Goal: Task Accomplishment & Management: Use online tool/utility

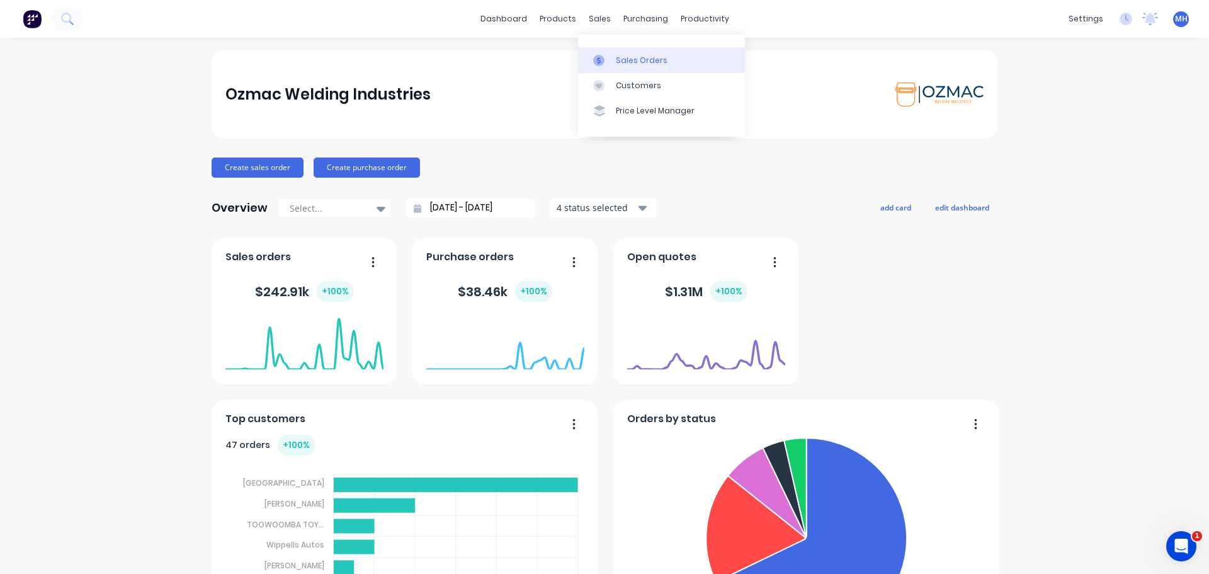
click at [635, 62] on div "Sales Orders" at bounding box center [642, 60] width 52 height 11
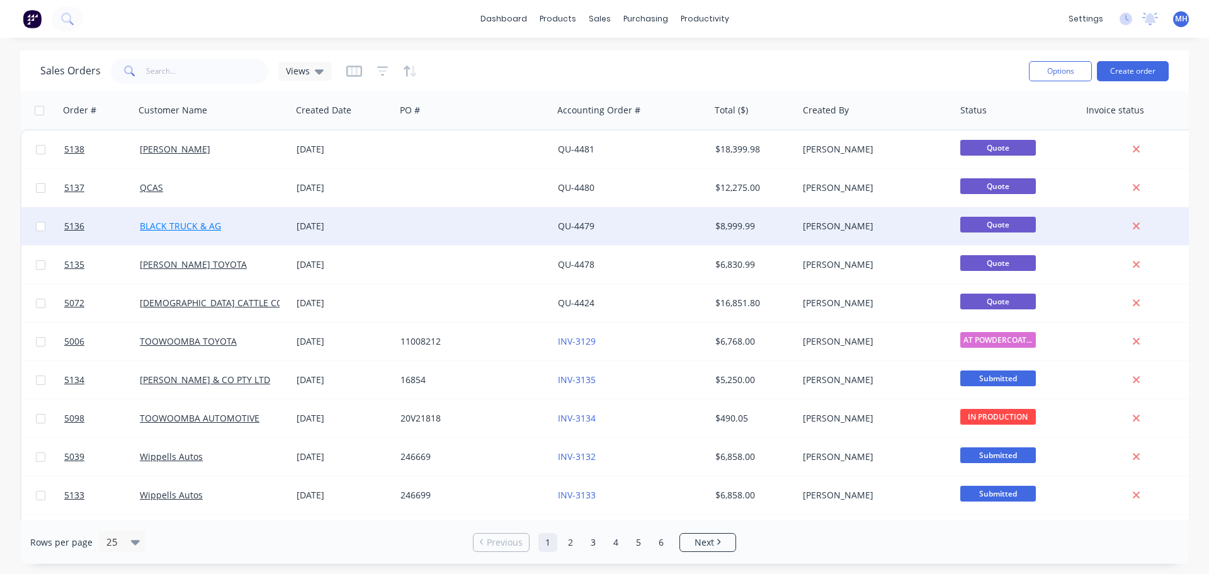
click at [193, 224] on link "BLACK TRUCK & AG" at bounding box center [180, 226] width 81 height 12
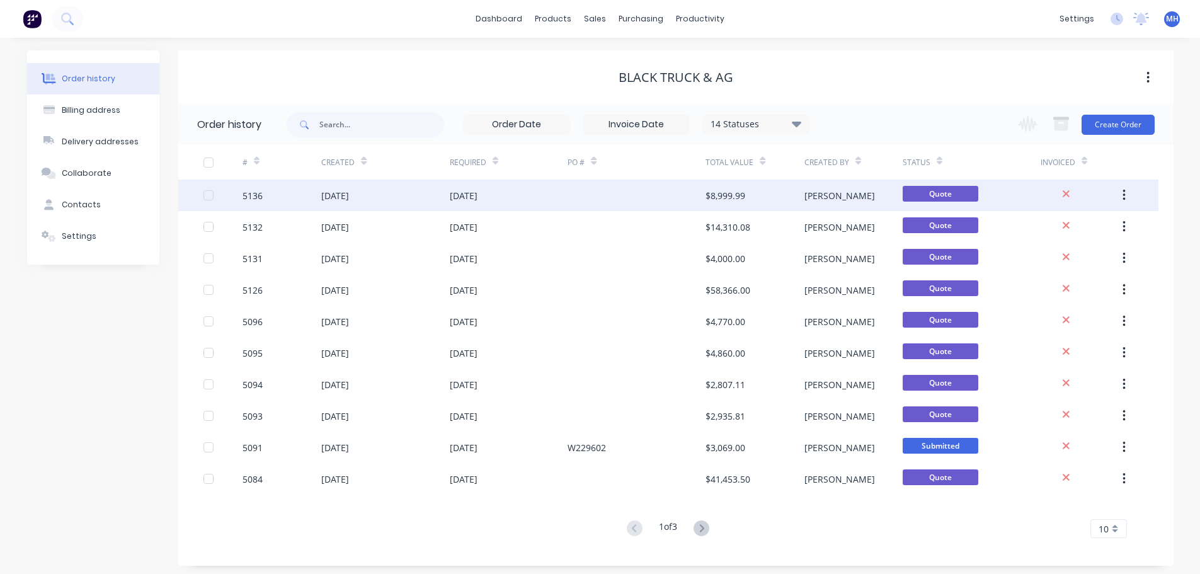
click at [349, 195] on div "03 Sep 2025" at bounding box center [335, 195] width 28 height 13
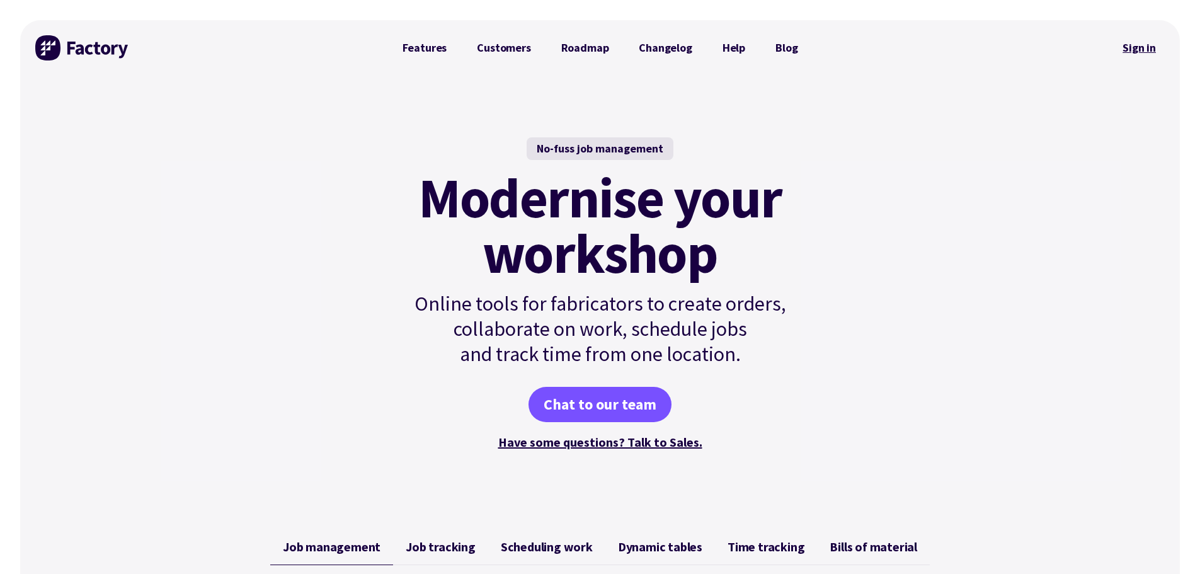
click at [1140, 45] on link "Sign in" at bounding box center [1138, 47] width 51 height 29
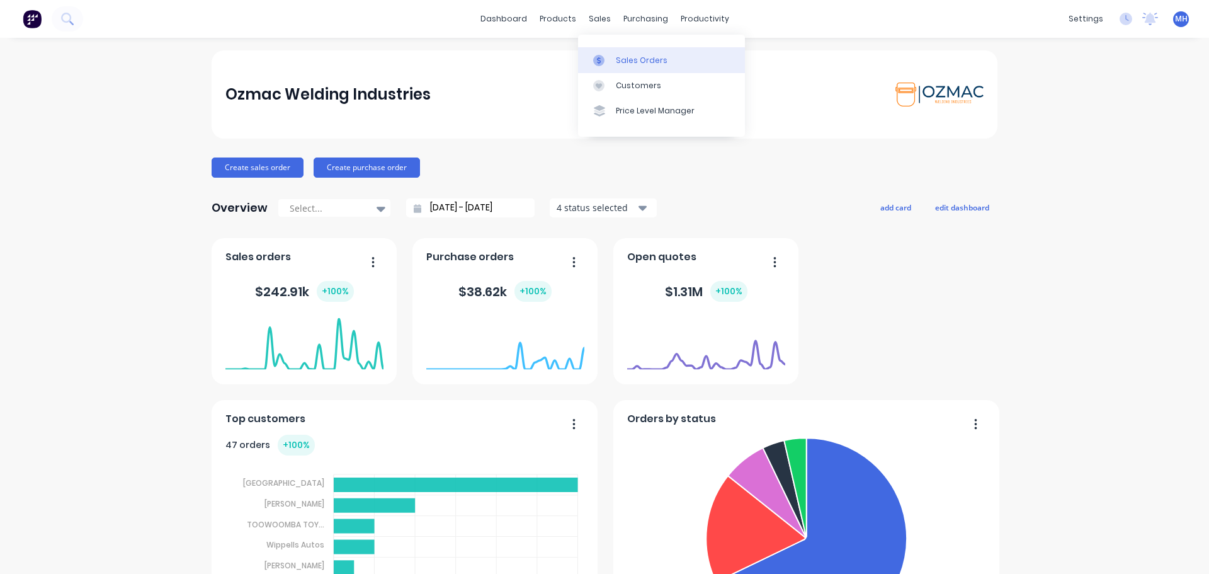
click at [626, 60] on div "Sales Orders" at bounding box center [642, 60] width 52 height 11
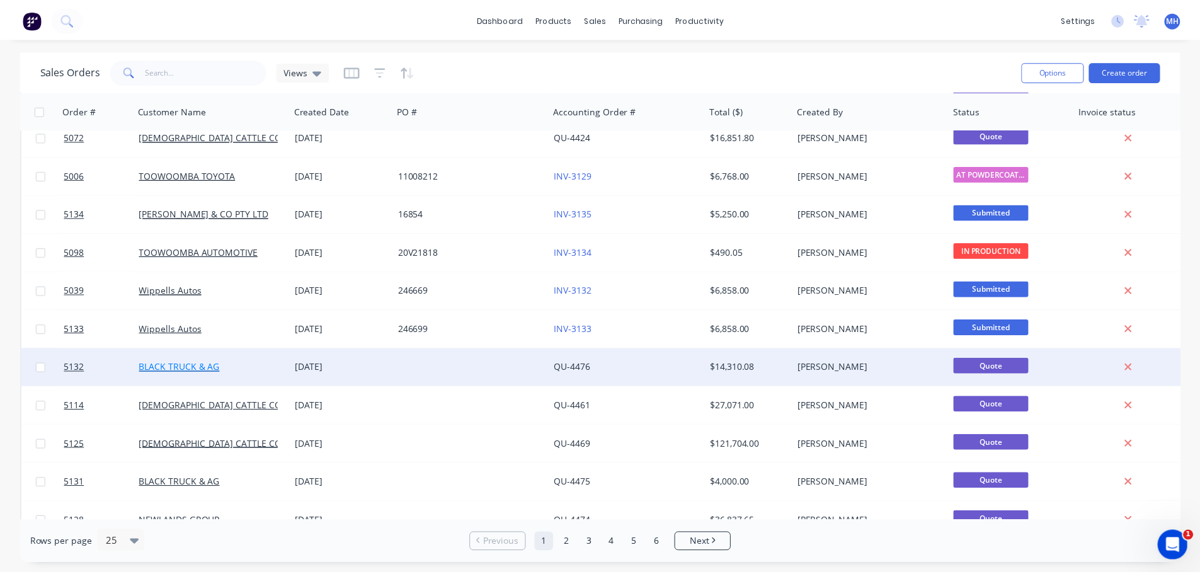
scroll to position [189, 0]
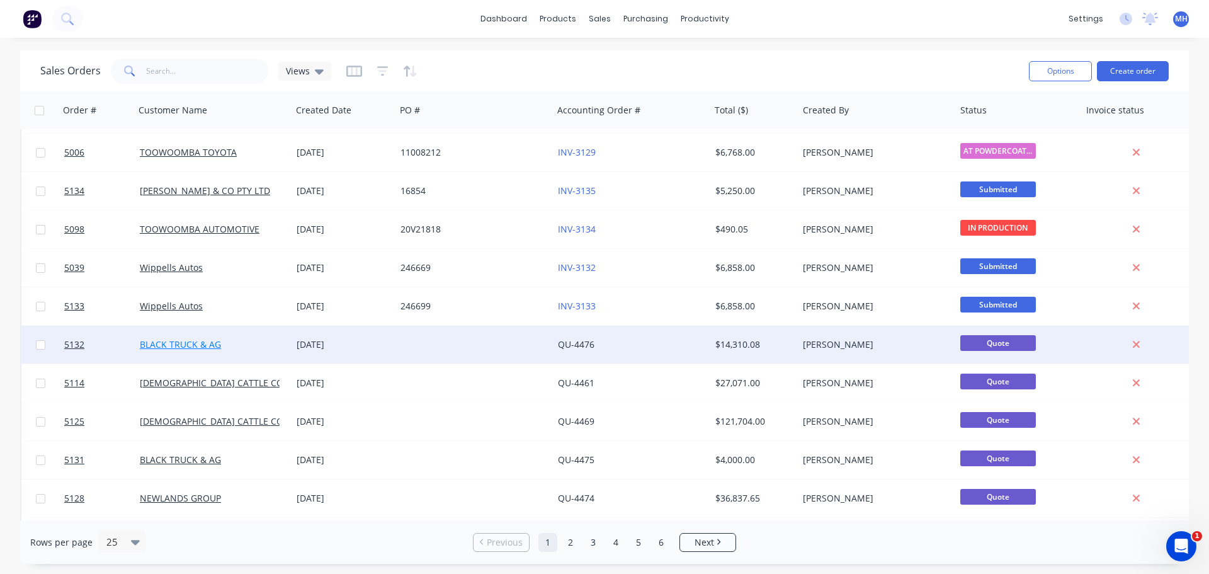
click at [193, 346] on link "BLACK TRUCK & AG" at bounding box center [180, 344] width 81 height 12
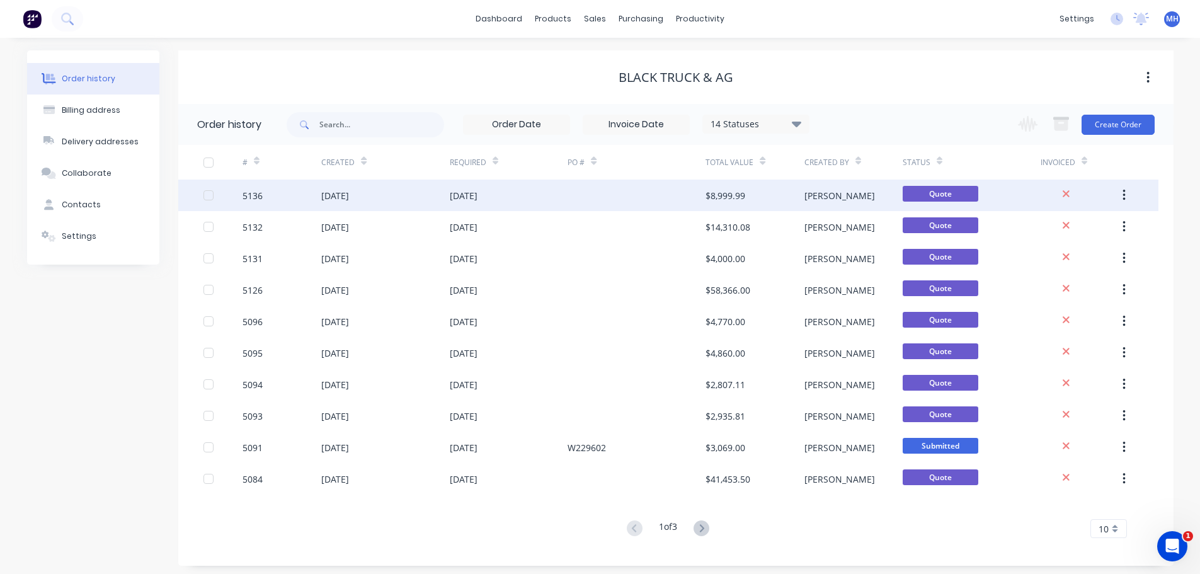
click at [347, 189] on div "[DATE]" at bounding box center [335, 195] width 28 height 13
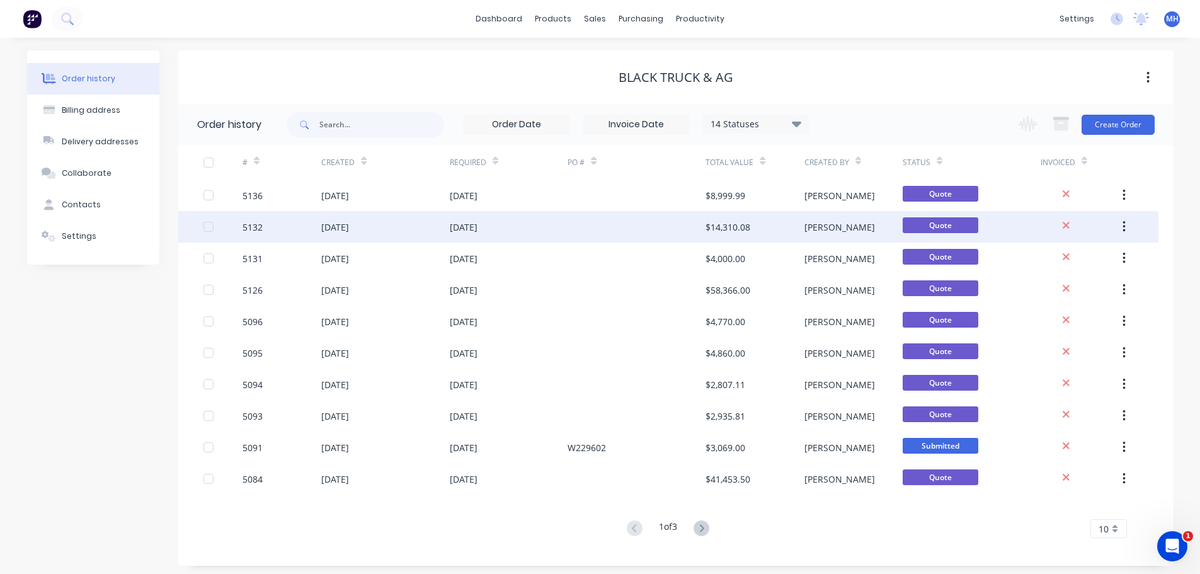
click at [283, 229] on div "5132" at bounding box center [281, 226] width 79 height 31
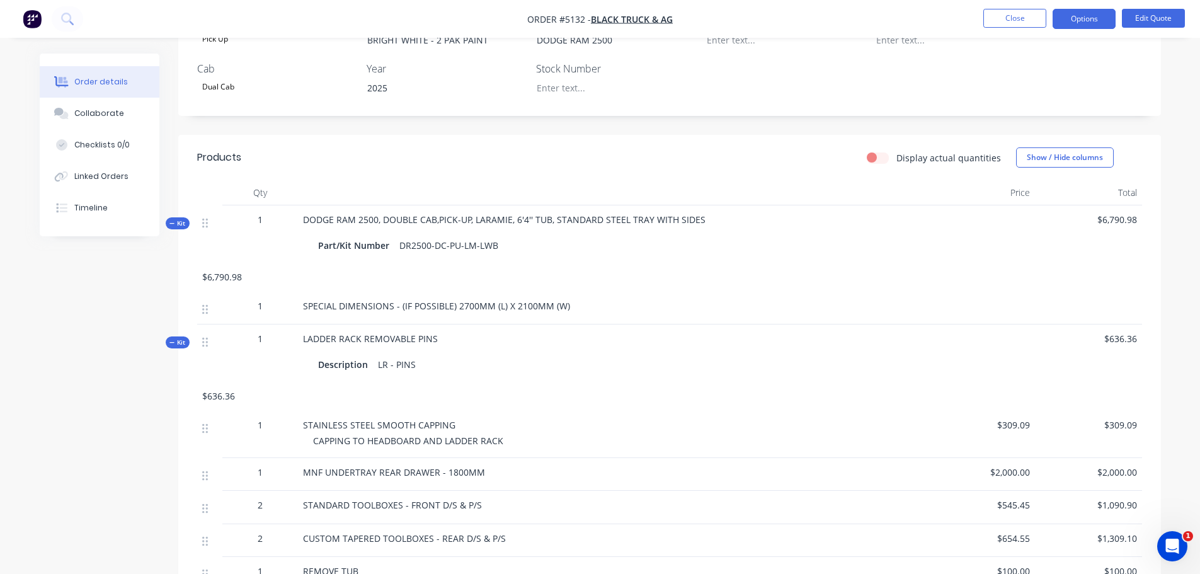
scroll to position [378, 0]
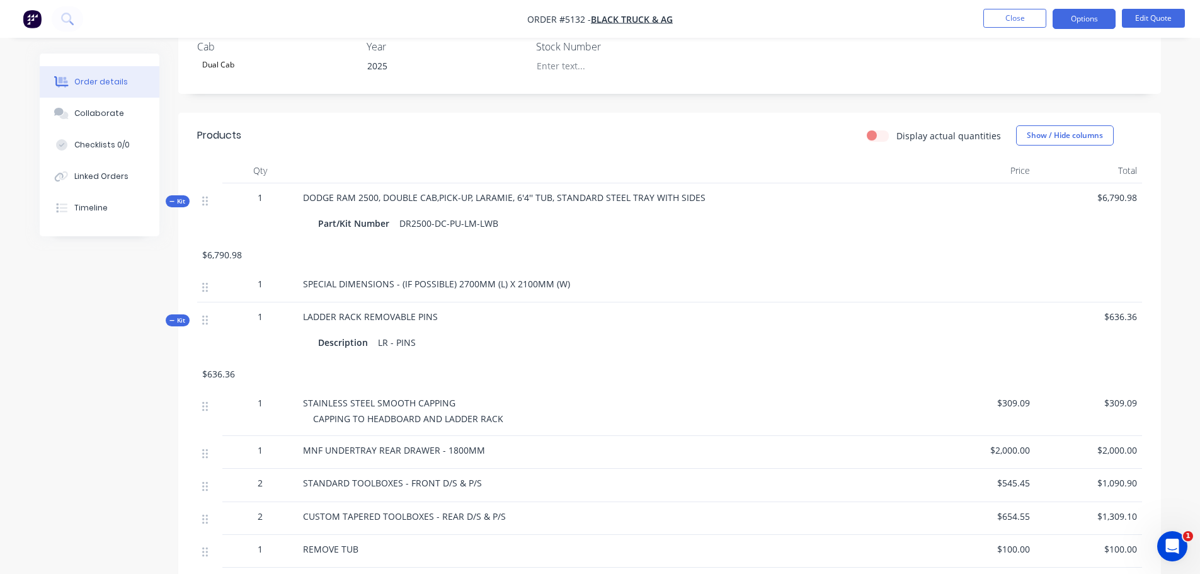
click at [433, 276] on div "SPECIAL DIMENSIONS - (IF POSSIBLE) 2700MM (L) X 2100MM (W)" at bounding box center [613, 286] width 630 height 33
click at [499, 224] on div "DR2500-DC-PU-LM-LWB" at bounding box center [448, 223] width 109 height 18
click at [493, 223] on div "DR2500-DC-PU-LM-LWB" at bounding box center [448, 223] width 109 height 18
click at [503, 222] on div "Part/Kit Number DR2500-DC-PU-LM-LWB" at bounding box center [612, 223] width 589 height 18
click at [484, 222] on div "DR2500-DC-PU-LM-LWB" at bounding box center [448, 223] width 109 height 18
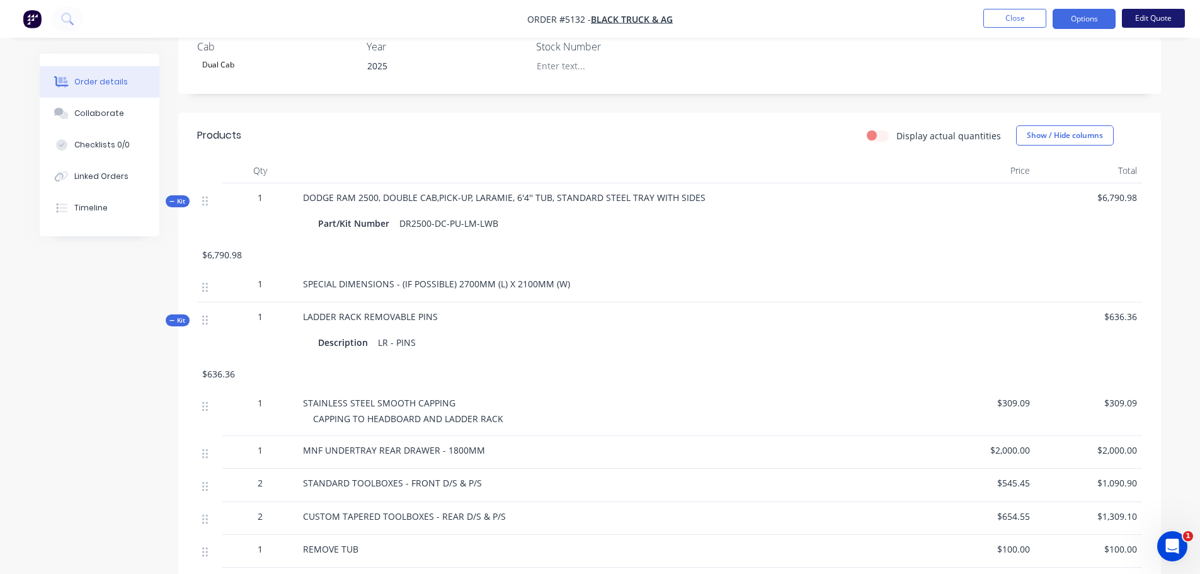
click at [1139, 16] on button "Edit Quote" at bounding box center [1152, 18] width 63 height 19
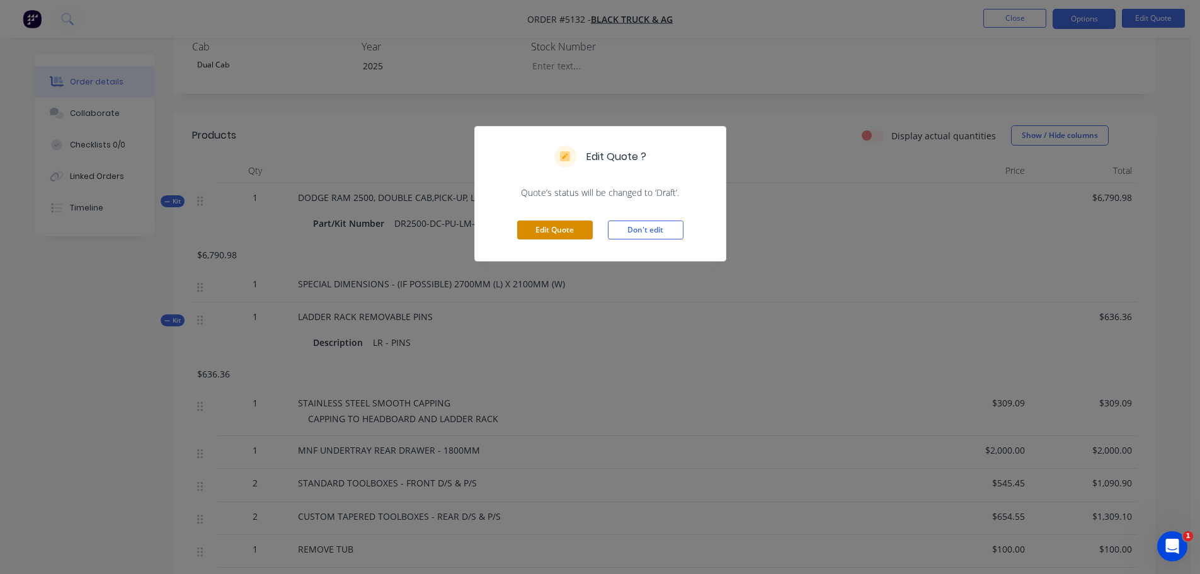
click at [572, 229] on button "Edit Quote" at bounding box center [555, 229] width 76 height 19
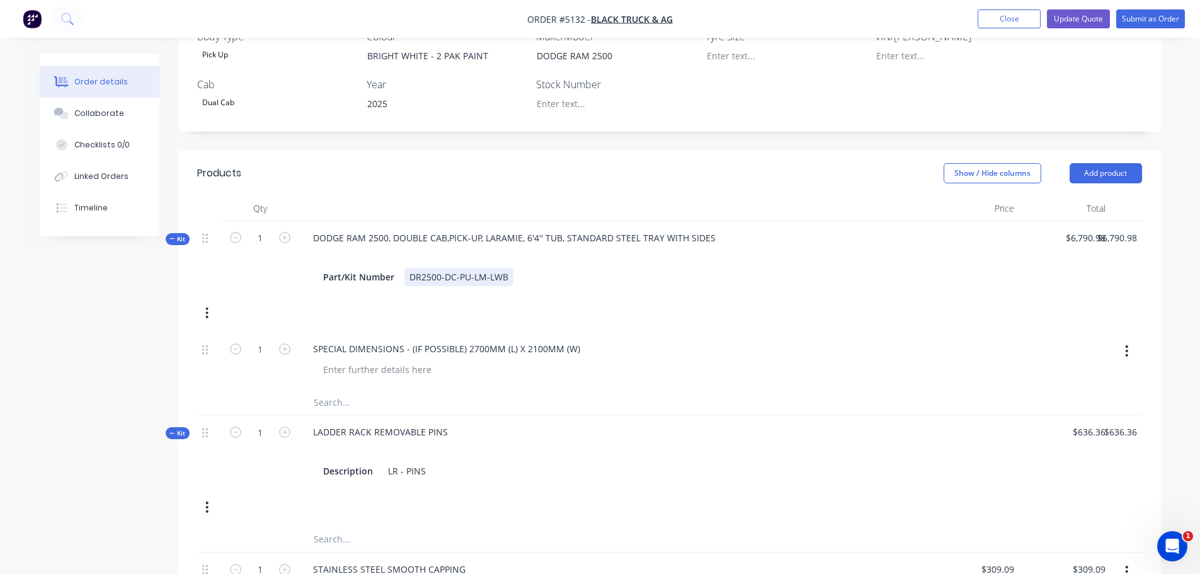
click at [505, 268] on div "DR2500-DC-PU-LM-LWB" at bounding box center [458, 277] width 109 height 18
drag, startPoint x: 577, startPoint y: 309, endPoint x: 305, endPoint y: 297, distance: 272.3
click at [305, 332] on div "SPECIAL DIMENSIONS - (IF POSSIBLE) 2700MM (L) X 2100MM (W)" at bounding box center [613, 360] width 630 height 57
click at [504, 268] on div "DR2500-DC-PU-LM-LWB" at bounding box center [458, 277] width 109 height 18
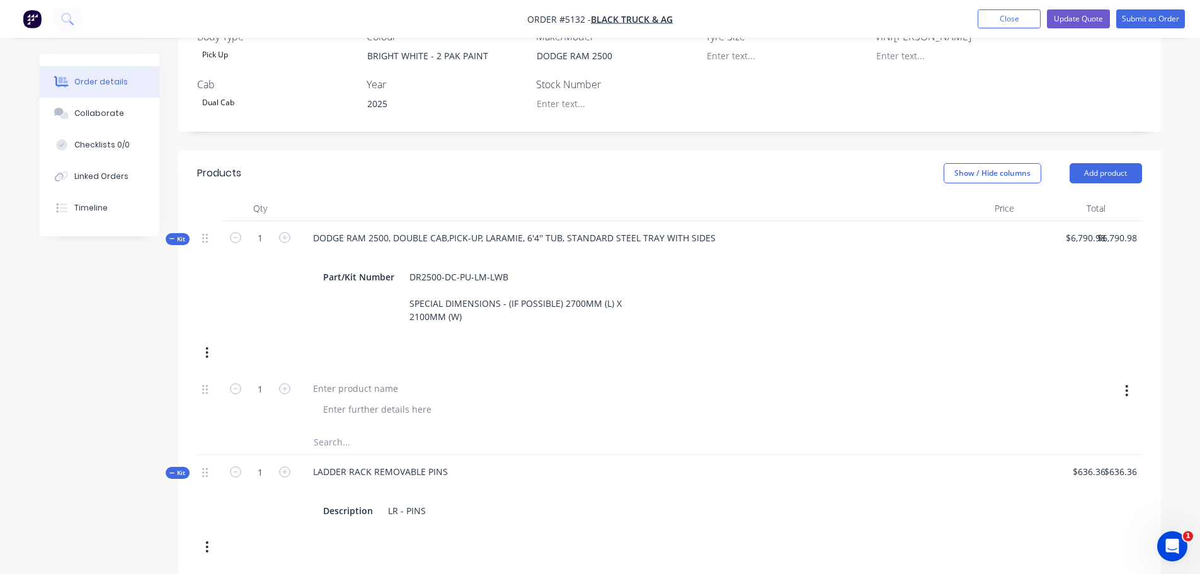
click at [1124, 379] on button "button" at bounding box center [1126, 390] width 30 height 23
click at [1064, 490] on div "Delete" at bounding box center [1081, 499] width 97 height 18
type input "$0.00"
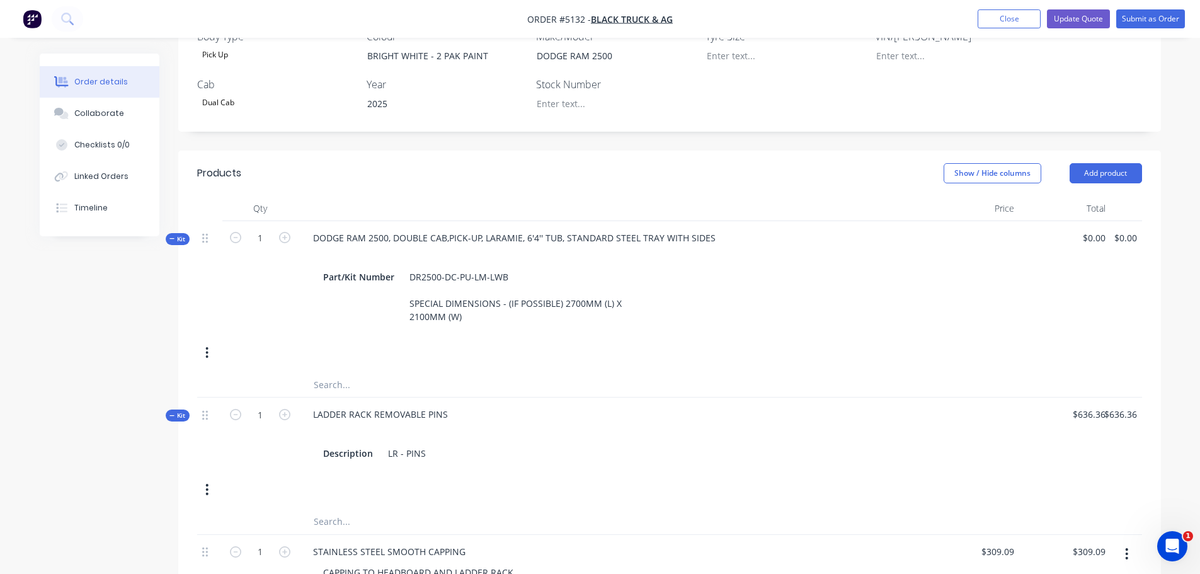
click at [207, 346] on icon "button" at bounding box center [206, 353] width 3 height 14
click at [176, 477] on div "Delete" at bounding box center [162, 486] width 97 height 18
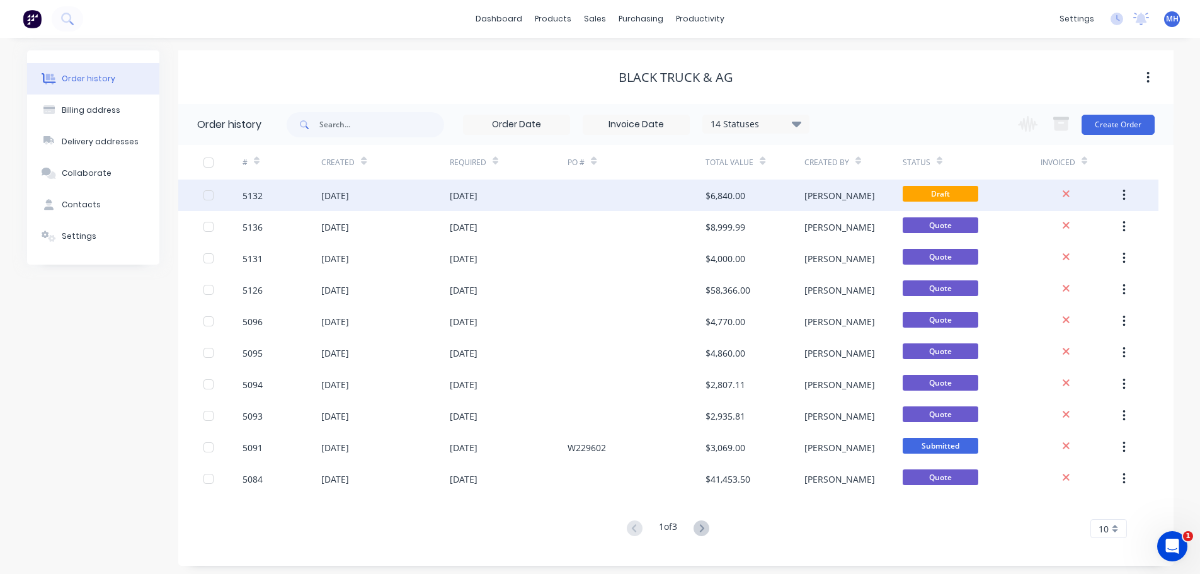
click at [349, 196] on div "[DATE]" at bounding box center [335, 195] width 28 height 13
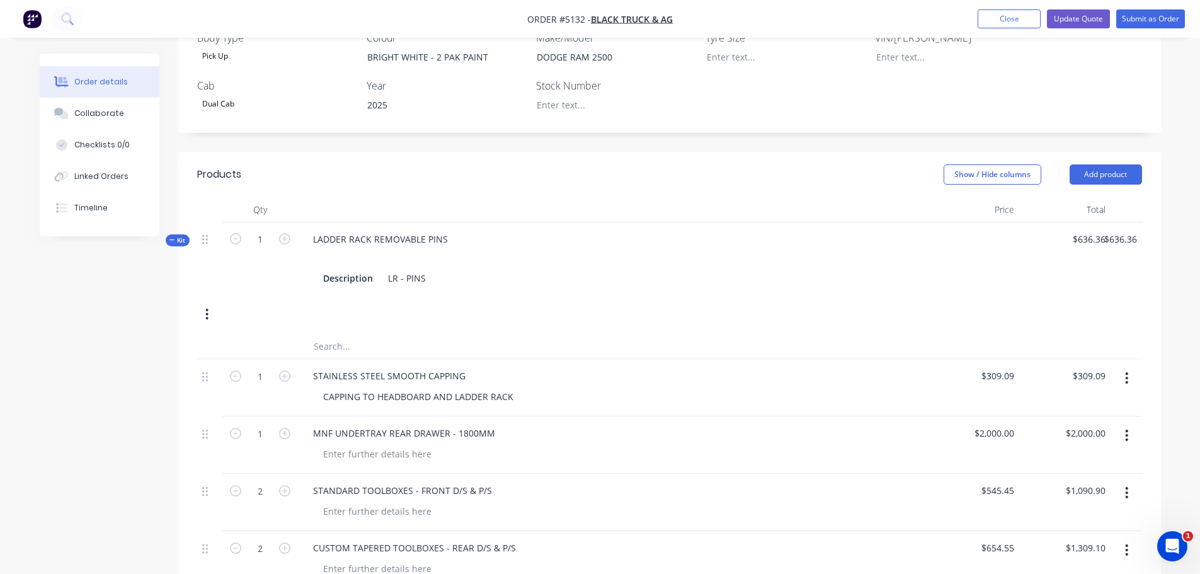
scroll to position [378, 0]
click at [206, 306] on icon "button" at bounding box center [206, 313] width 3 height 14
click at [174, 337] on div "Add product to kit" at bounding box center [162, 346] width 97 height 18
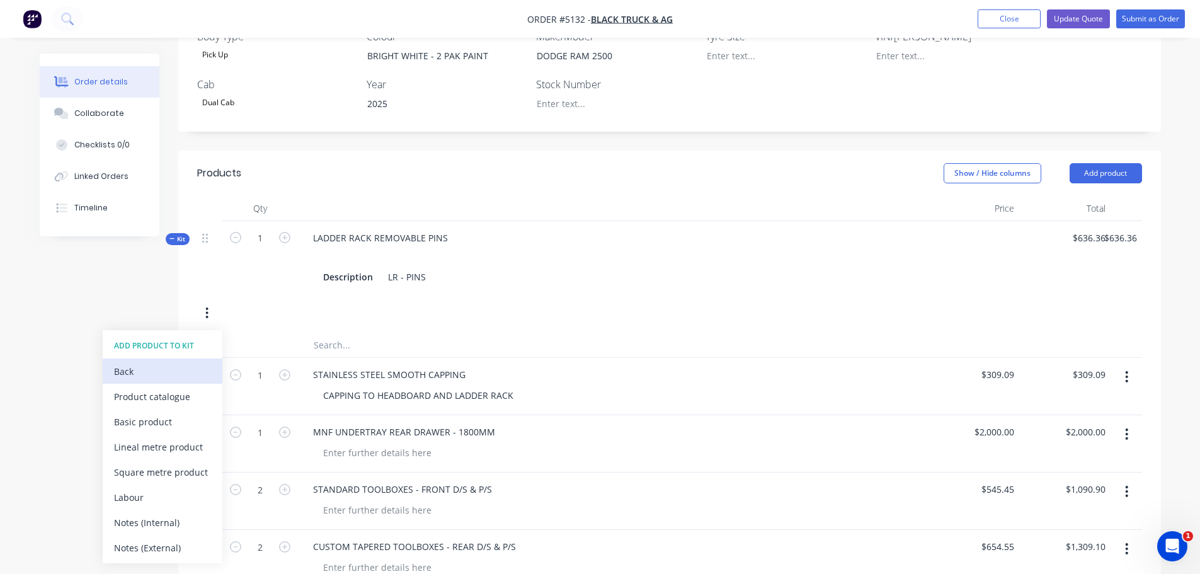
click at [161, 362] on div "Back" at bounding box center [162, 371] width 97 height 18
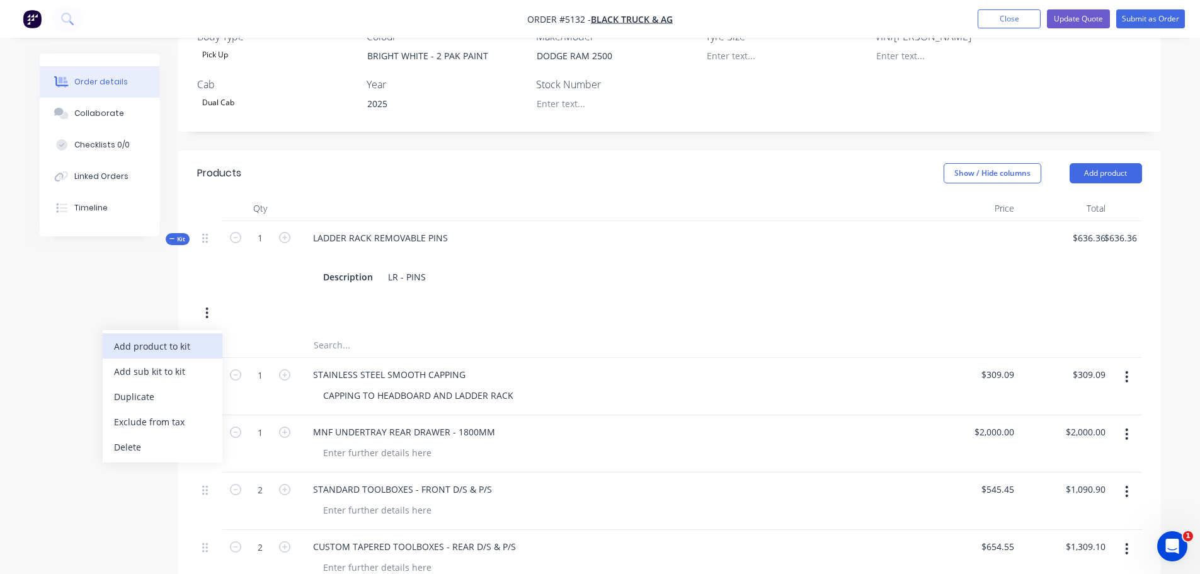
click at [169, 337] on div "Add product to kit" at bounding box center [162, 346] width 97 height 18
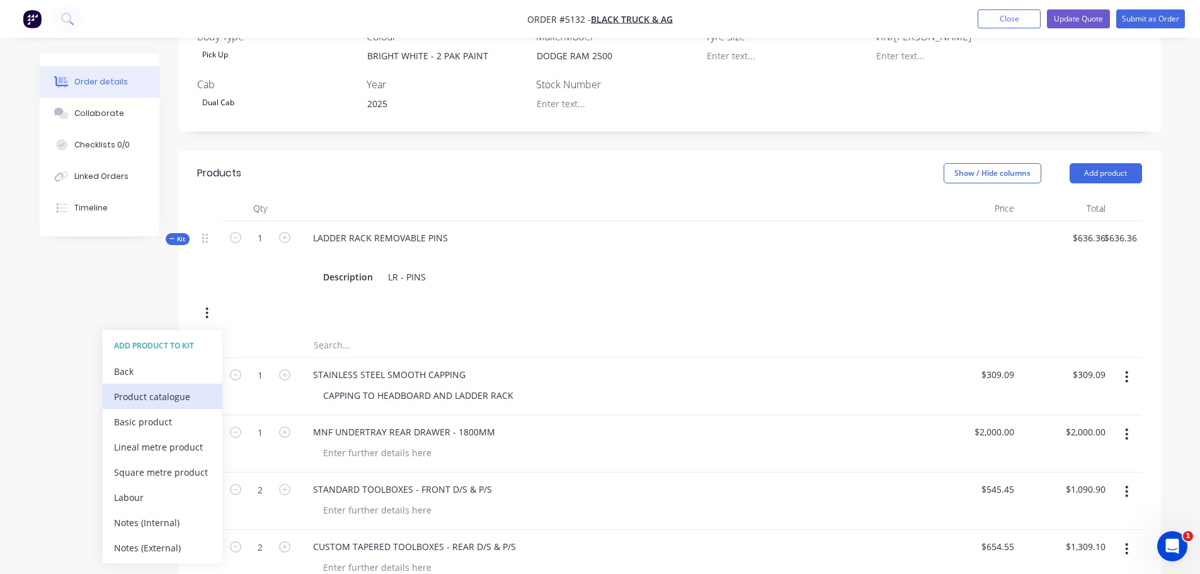
click at [157, 387] on div "Product catalogue" at bounding box center [162, 396] width 97 height 18
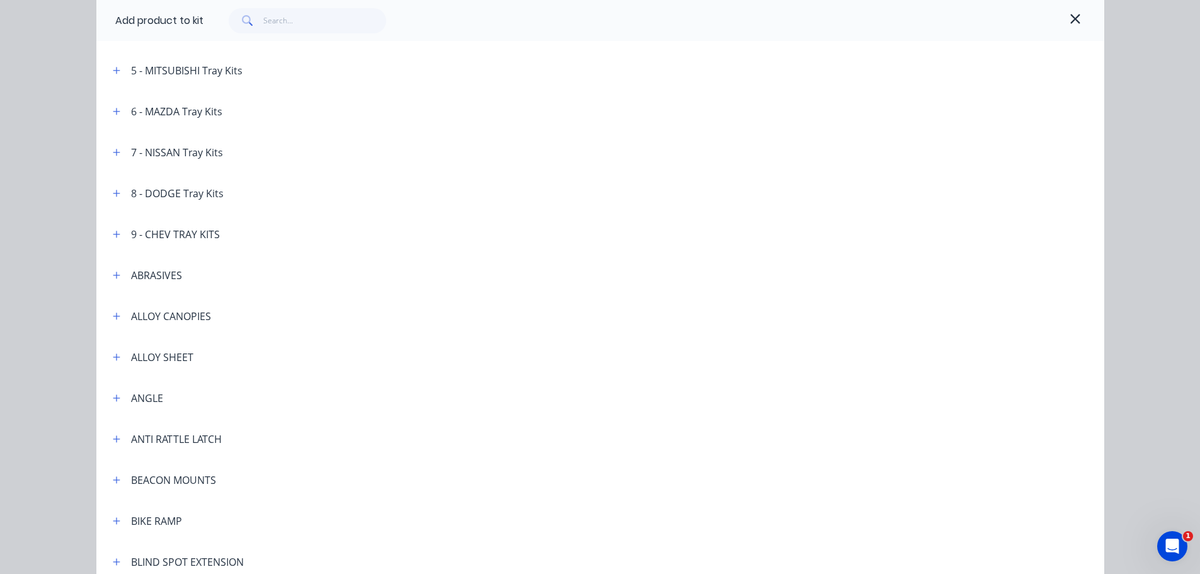
scroll to position [315, 0]
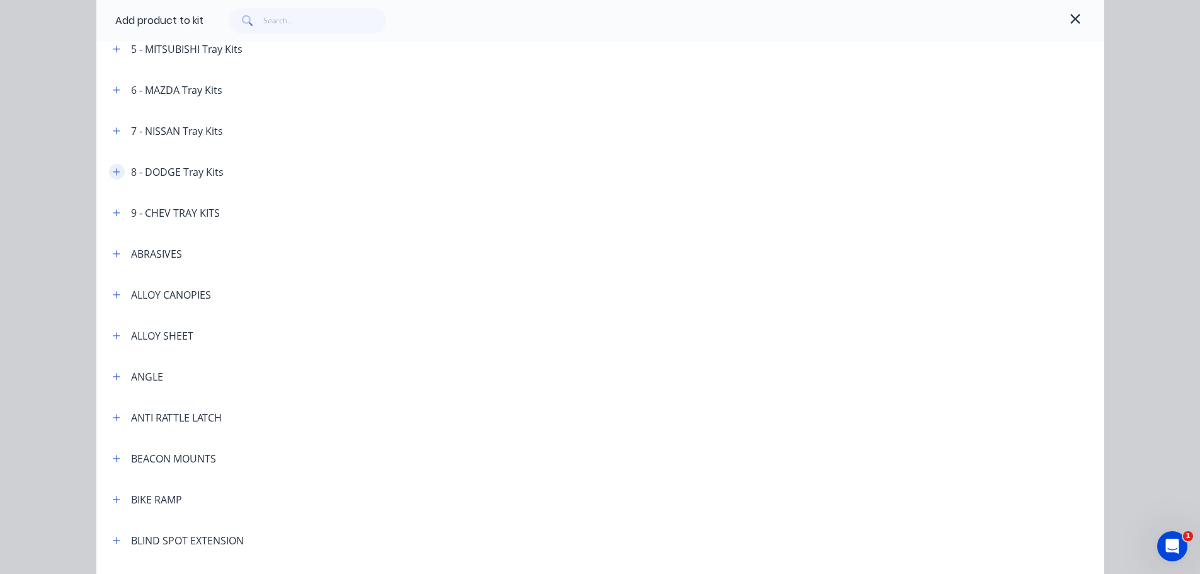
click at [114, 171] on icon "button" at bounding box center [116, 171] width 7 height 7
click at [158, 173] on div "8 - DODGE Tray Kits" at bounding box center [177, 171] width 93 height 15
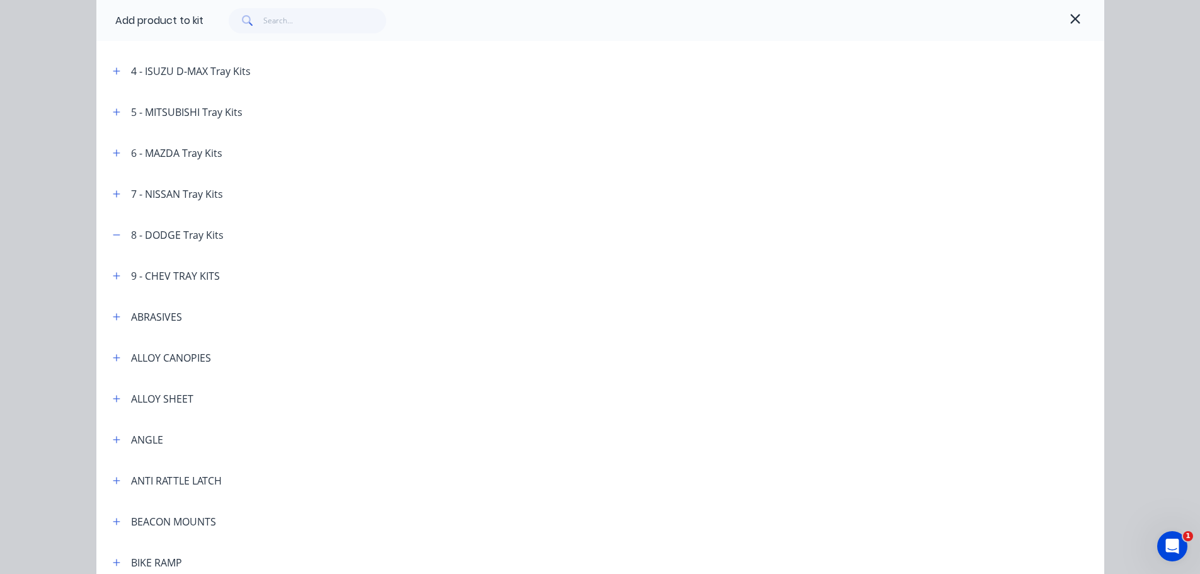
scroll to position [378, 0]
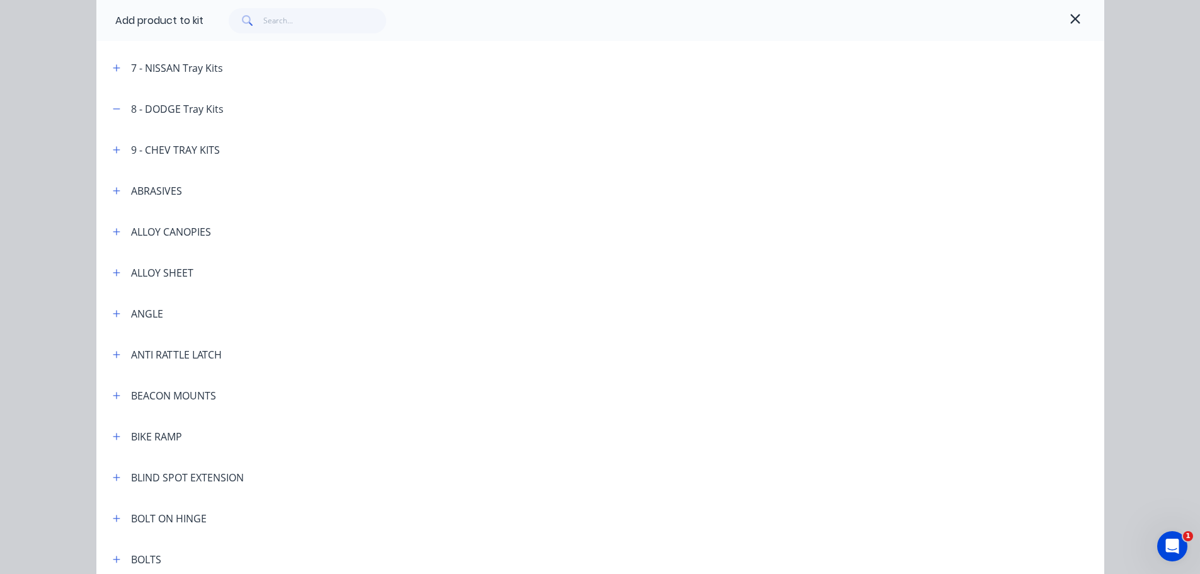
click at [159, 106] on div "8 - DODGE Tray Kits" at bounding box center [177, 108] width 93 height 15
click at [109, 109] on button "button" at bounding box center [117, 109] width 16 height 16
click at [109, 110] on button "button" at bounding box center [117, 109] width 16 height 16
click at [141, 110] on div "8 - DODGE Tray Kits" at bounding box center [177, 108] width 93 height 15
click at [290, 28] on input "text" at bounding box center [324, 20] width 123 height 25
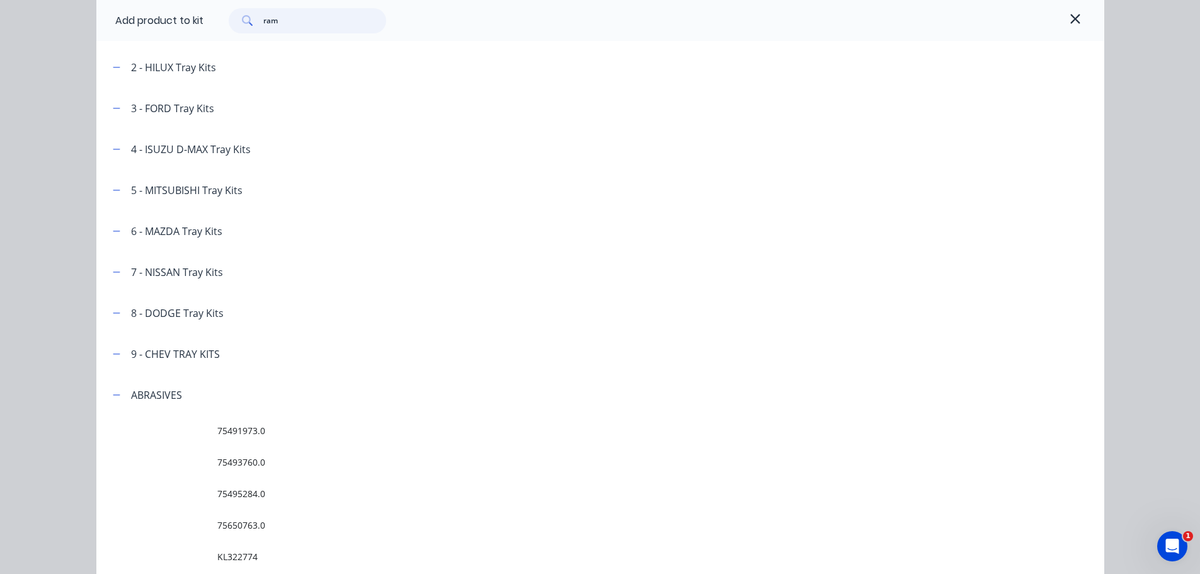
scroll to position [189, 0]
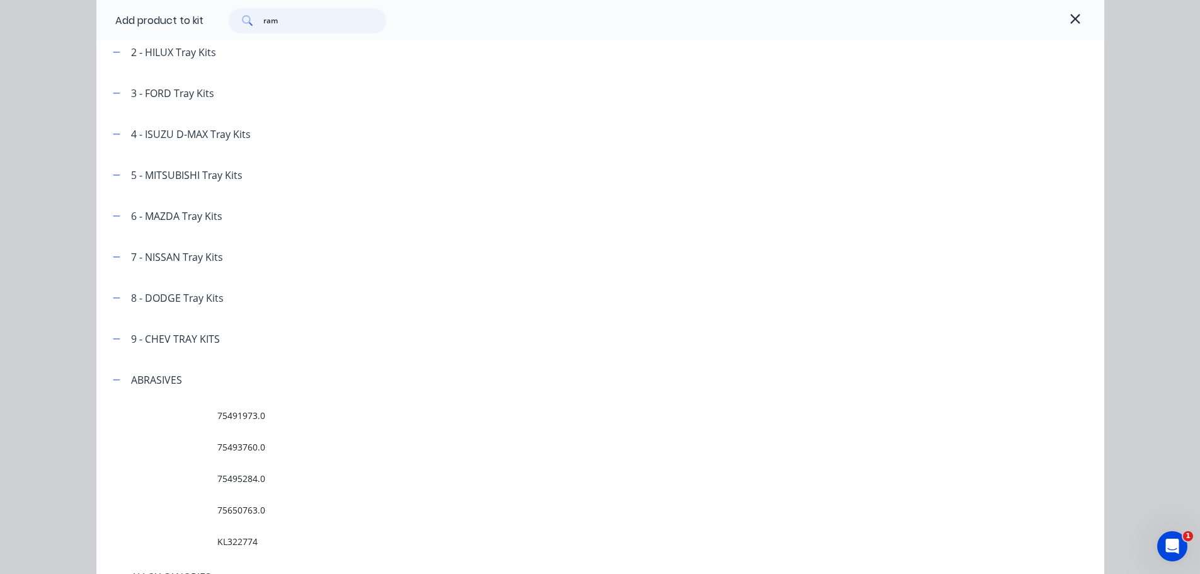
type input "ram"
click at [152, 298] on div "8 - DODGE Tray Kits" at bounding box center [177, 297] width 93 height 15
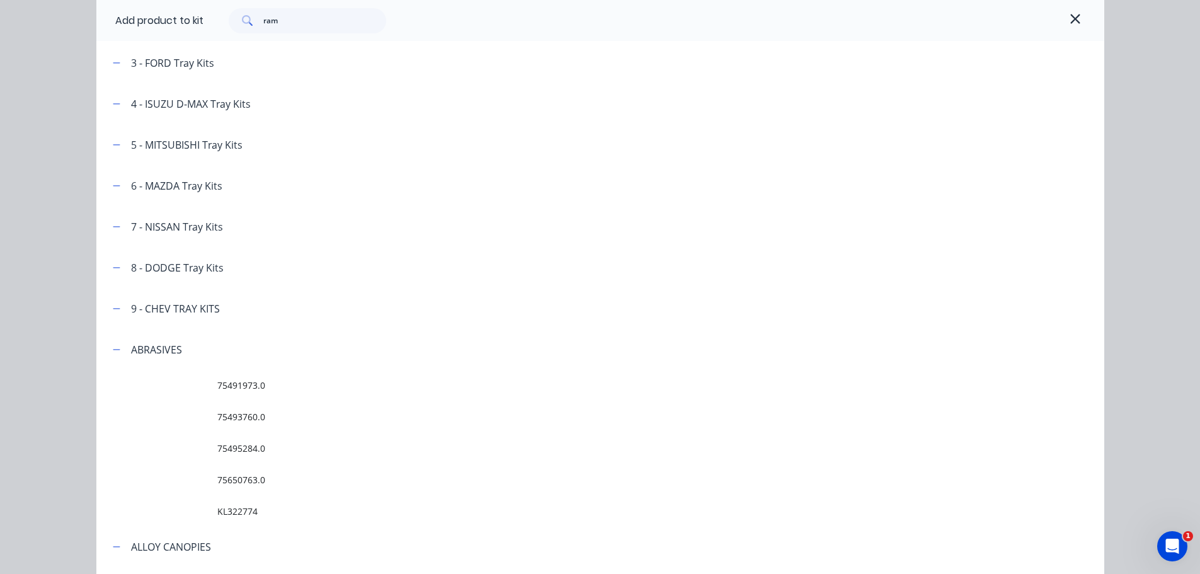
scroll to position [252, 0]
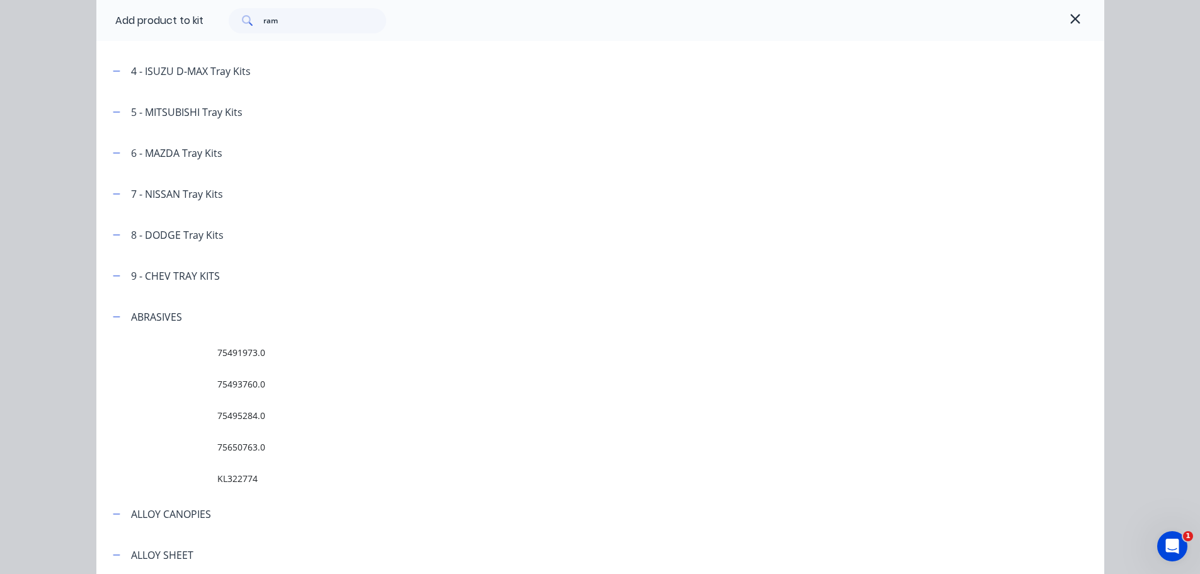
click at [184, 234] on div "8 - DODGE Tray Kits" at bounding box center [177, 234] width 93 height 15
click at [1069, 23] on icon "button" at bounding box center [1074, 18] width 11 height 15
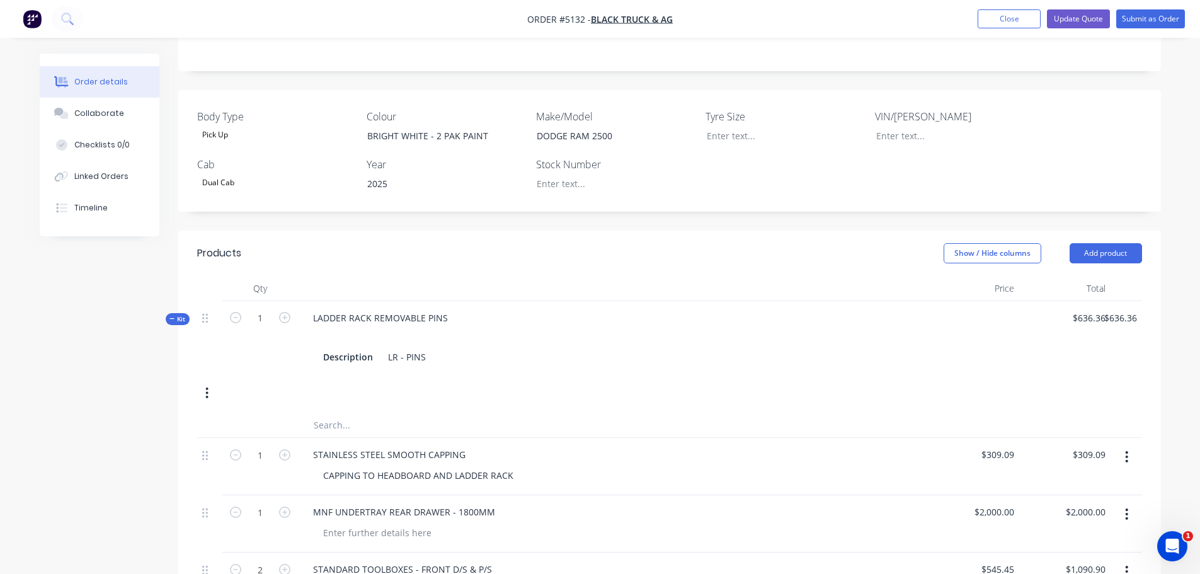
scroll to position [315, 0]
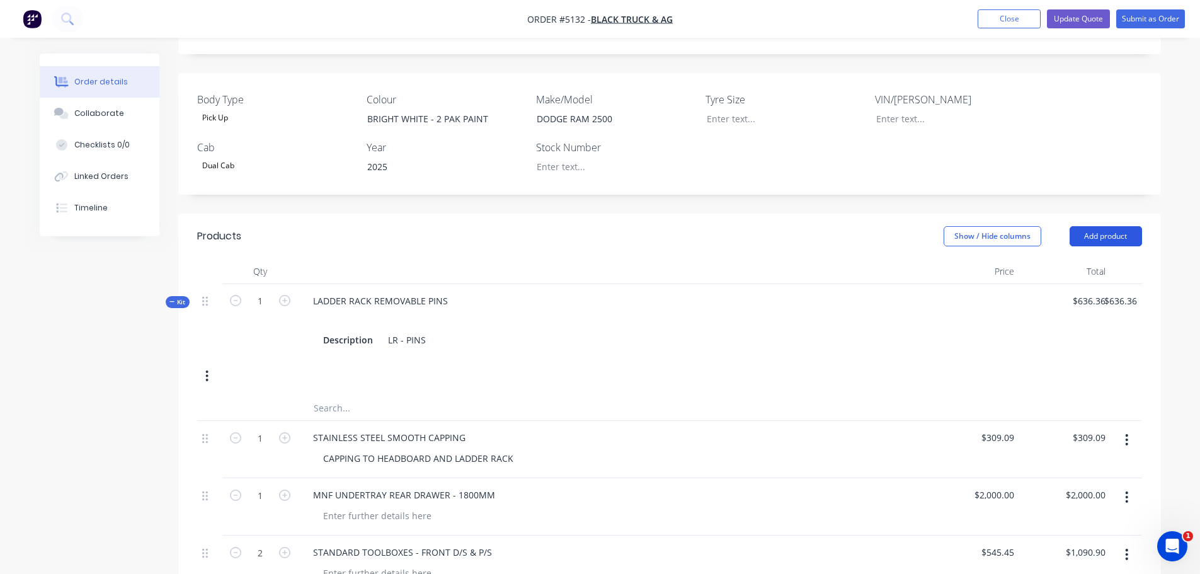
click at [1096, 226] on button "Add product" at bounding box center [1105, 236] width 72 height 20
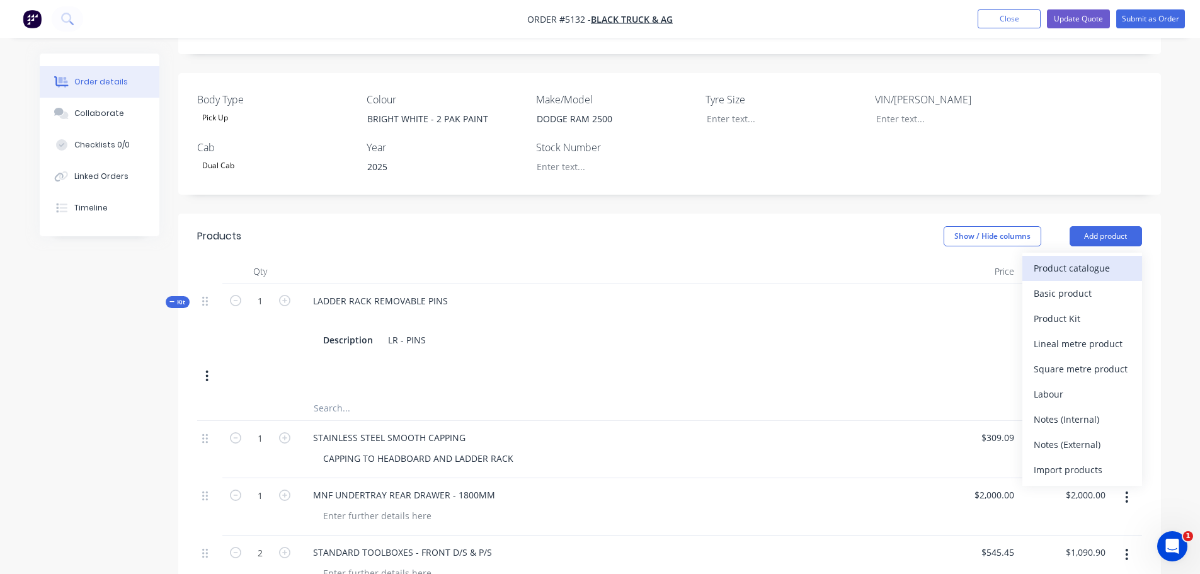
click at [1079, 259] on div "Product catalogue" at bounding box center [1081, 268] width 97 height 18
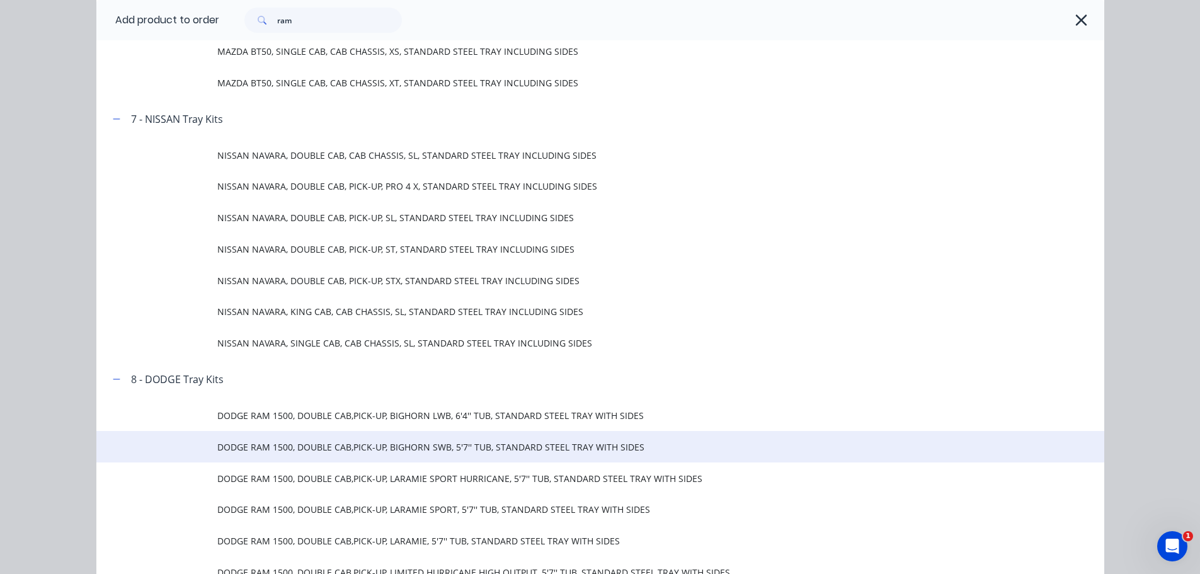
scroll to position [2897, 0]
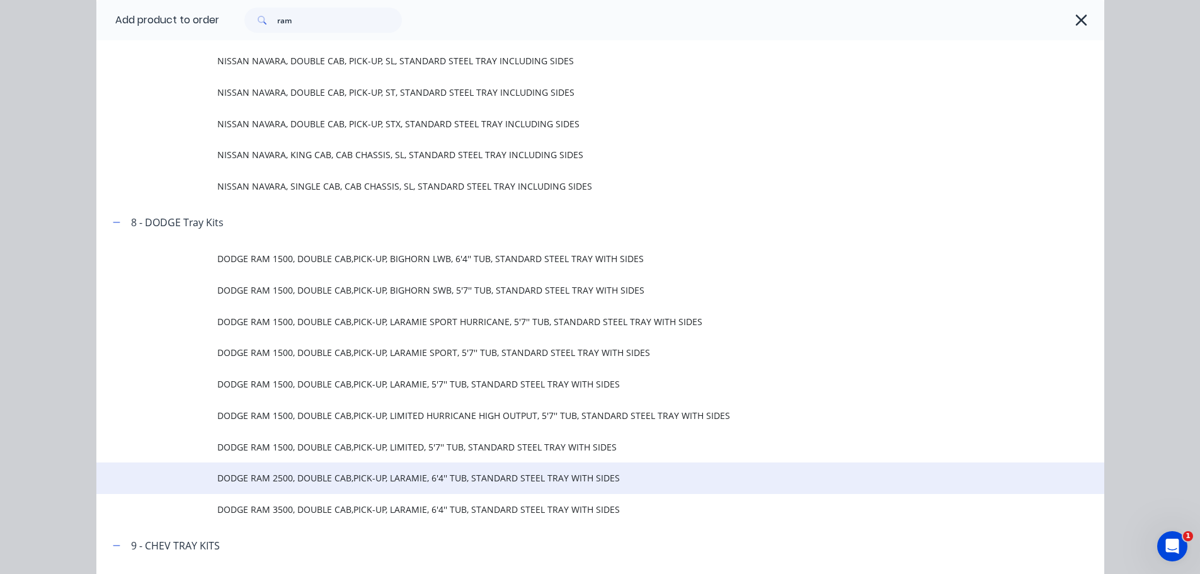
click at [326, 478] on span "DODGE RAM 2500, DOUBLE CAB,PICK-UP, LARAMIE, 6'4'' TUB, STANDARD STEEL TRAY WIT…" at bounding box center [571, 477] width 709 height 13
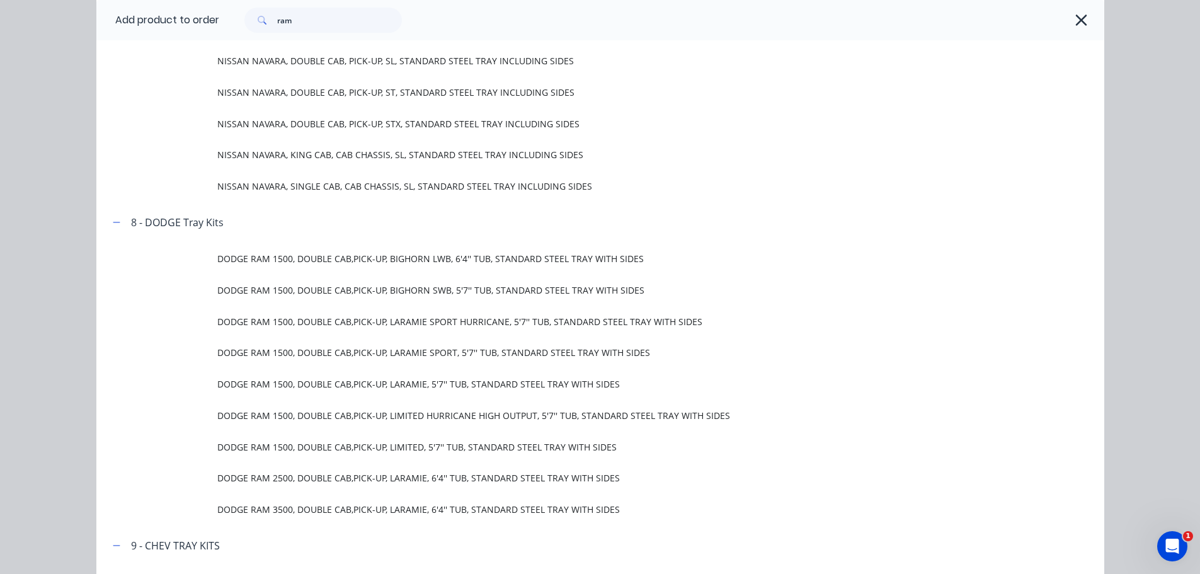
scroll to position [0, 0]
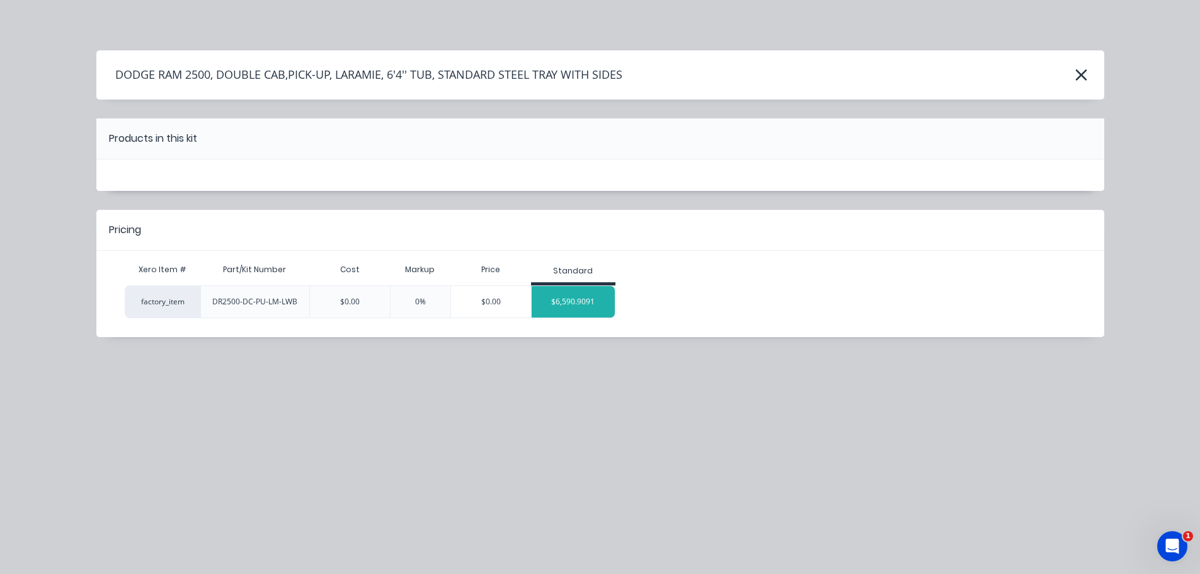
click at [570, 298] on div "$6,590.9091" at bounding box center [573, 301] width 84 height 31
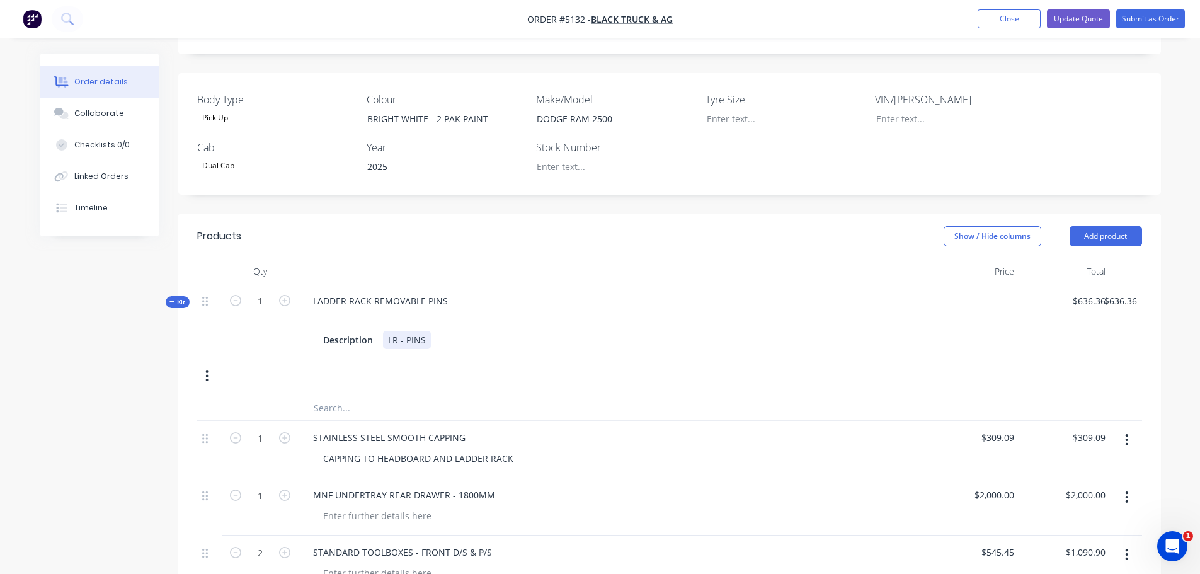
click at [423, 331] on div "LR - PINS" at bounding box center [407, 340] width 48 height 18
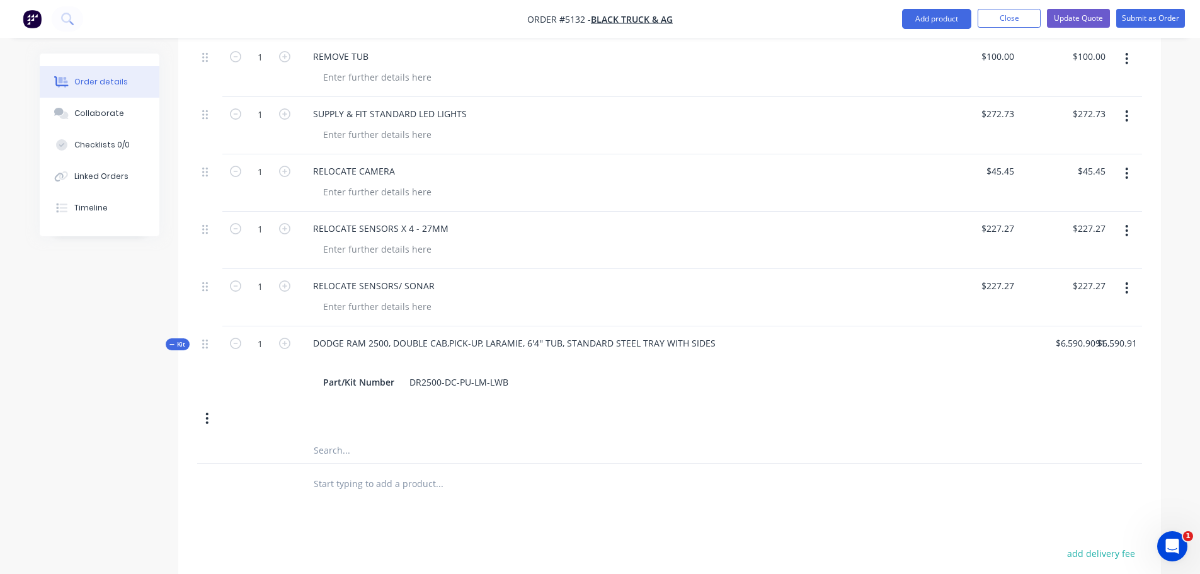
scroll to position [945, 0]
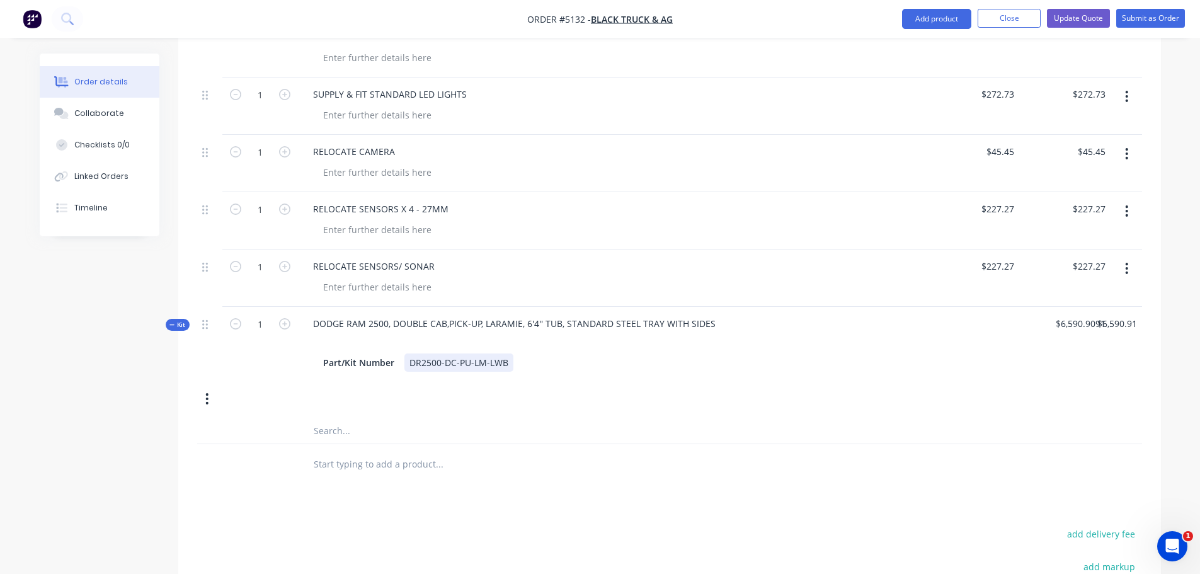
click at [509, 353] on div "DR2500-DC-PU-LM-LWB" at bounding box center [458, 362] width 109 height 18
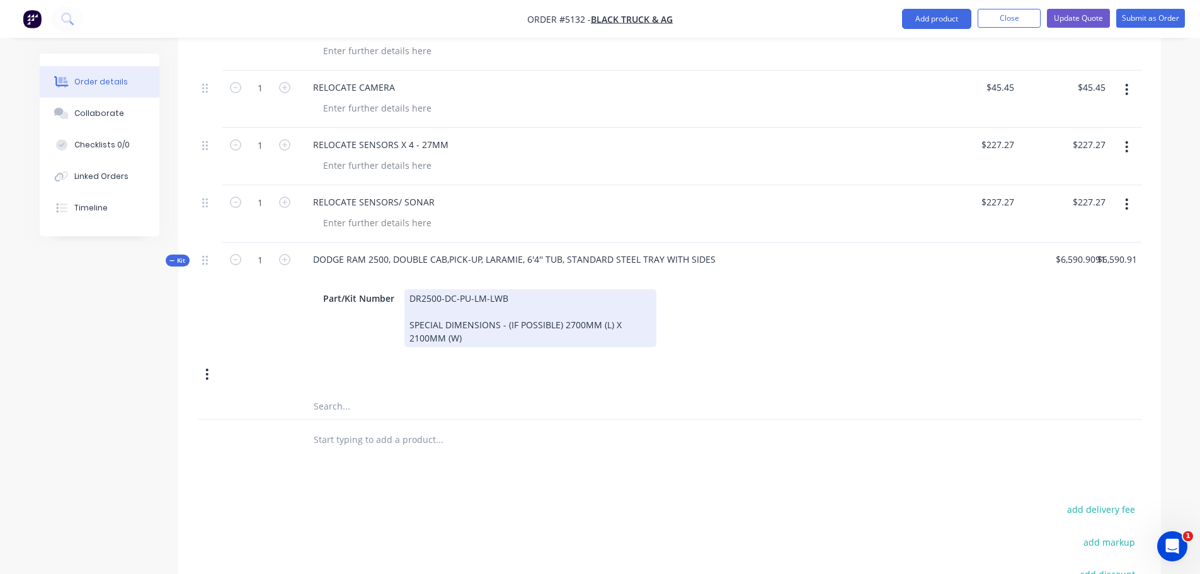
scroll to position [965, 0]
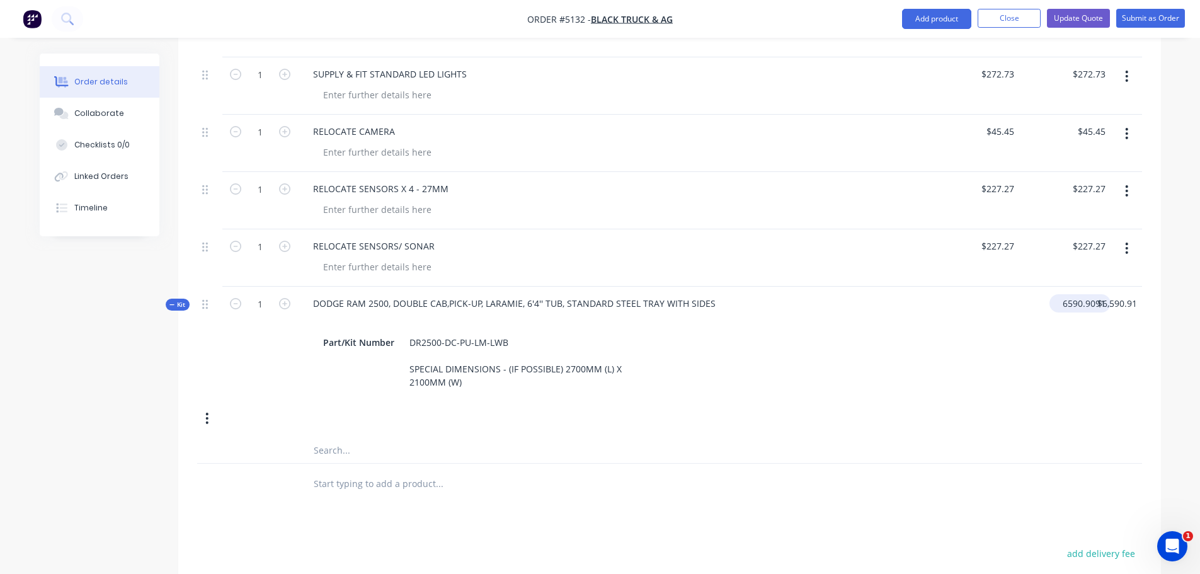
click at [1064, 294] on input "6590.9091" at bounding box center [1082, 303] width 56 height 18
type input "$6,790.98"
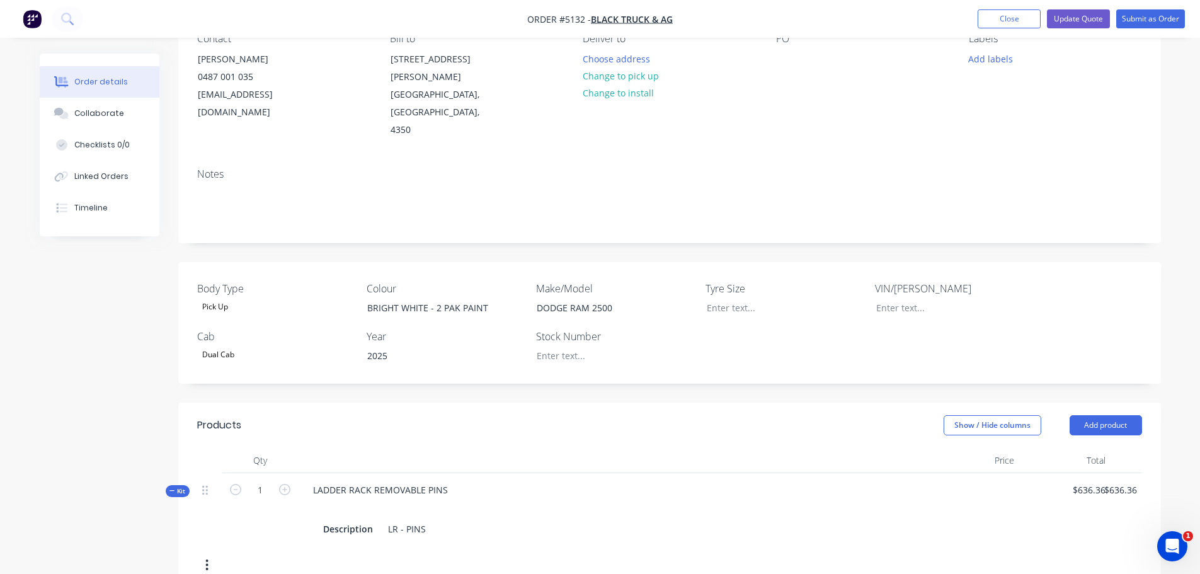
scroll to position [0, 0]
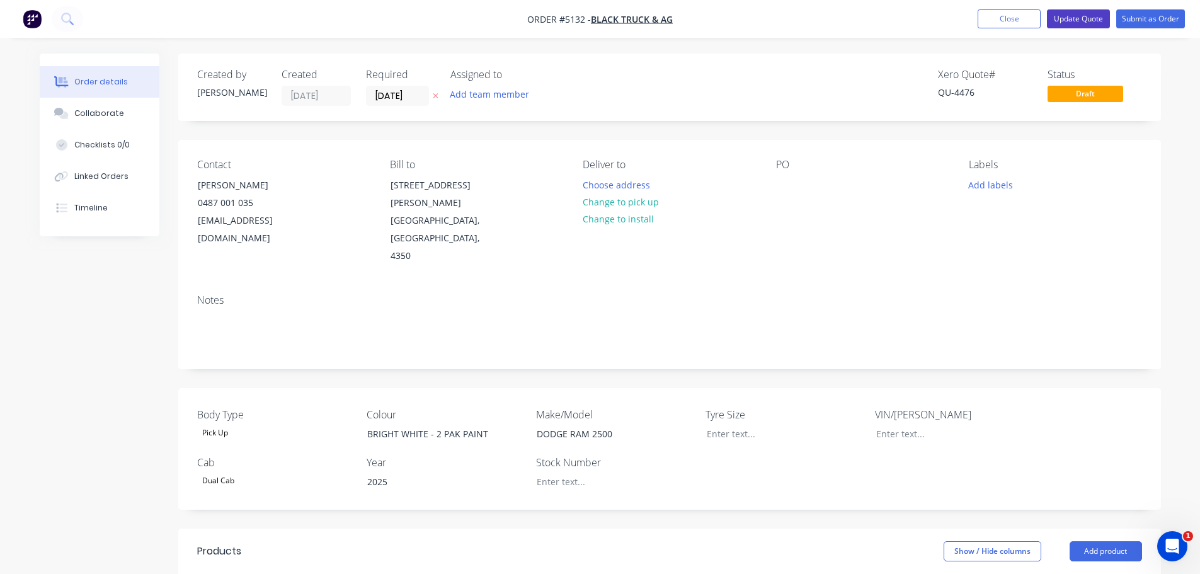
type input "$6,790.98"
click at [1076, 16] on button "Update Quote" at bounding box center [1078, 18] width 63 height 19
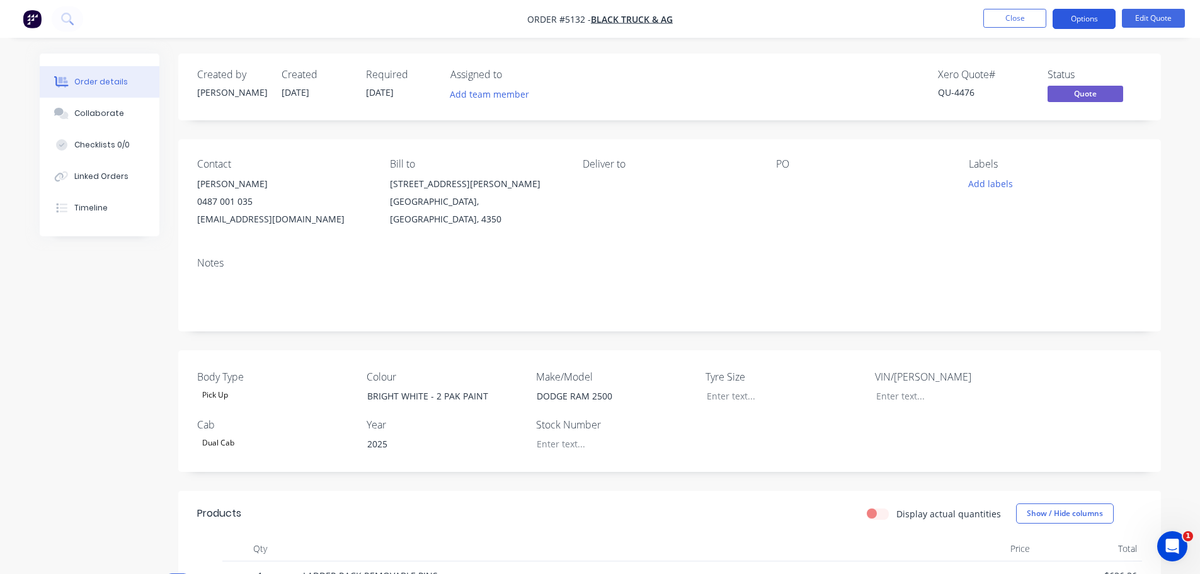
click at [1086, 18] on button "Options" at bounding box center [1083, 19] width 63 height 20
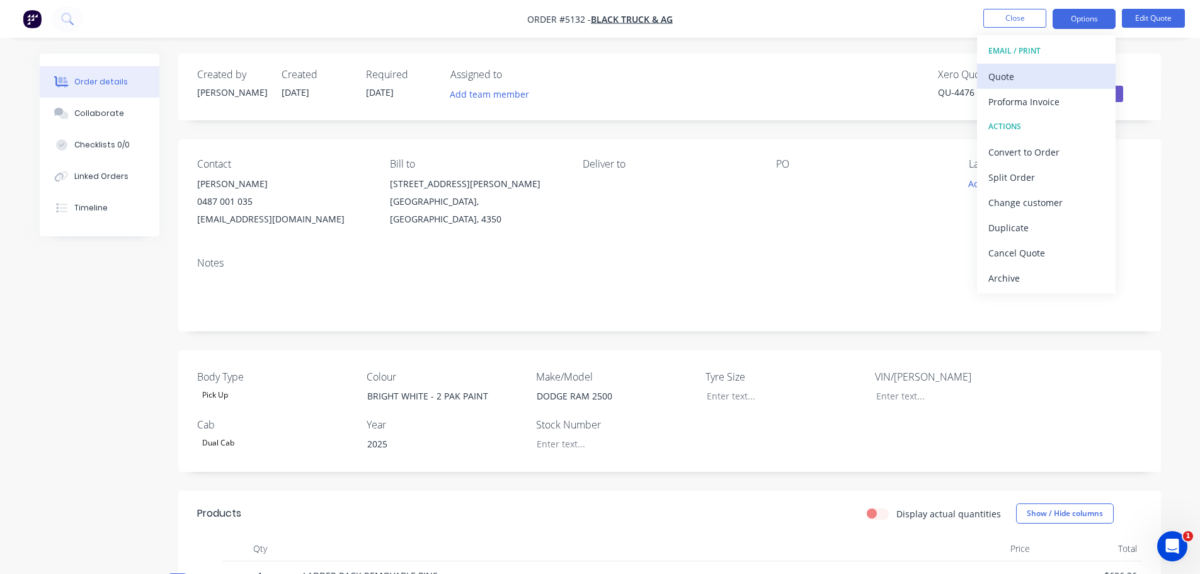
click at [1042, 76] on div "Quote" at bounding box center [1046, 76] width 116 height 18
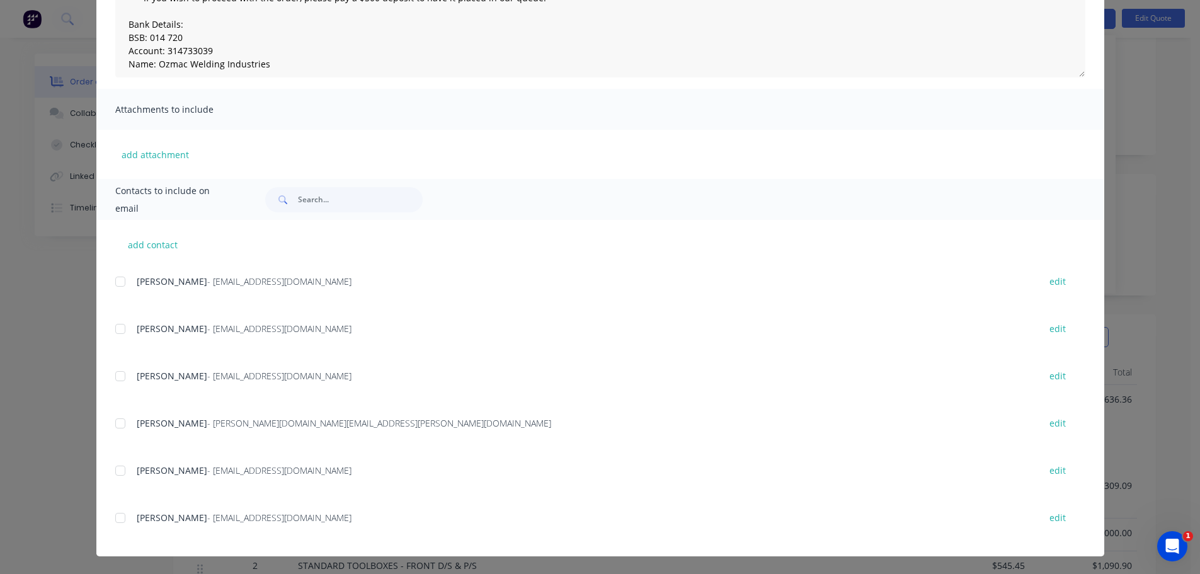
scroll to position [189, 0]
click at [110, 519] on div at bounding box center [120, 517] width 25 height 25
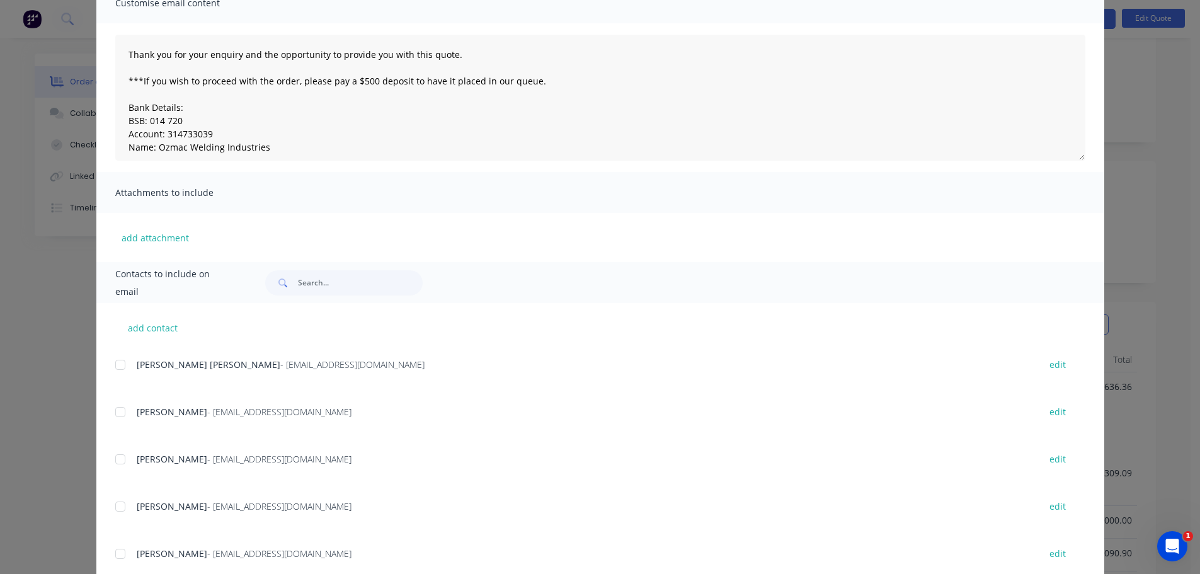
scroll to position [0, 0]
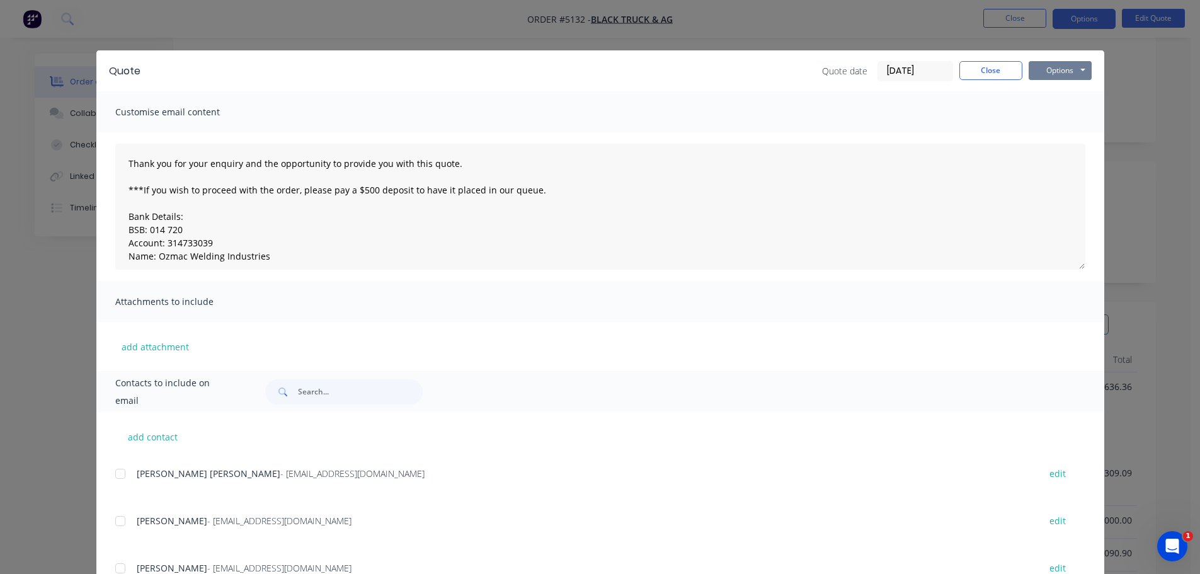
click at [1057, 74] on button "Options" at bounding box center [1059, 70] width 63 height 19
click at [1060, 135] on button "Email" at bounding box center [1068, 134] width 81 height 21
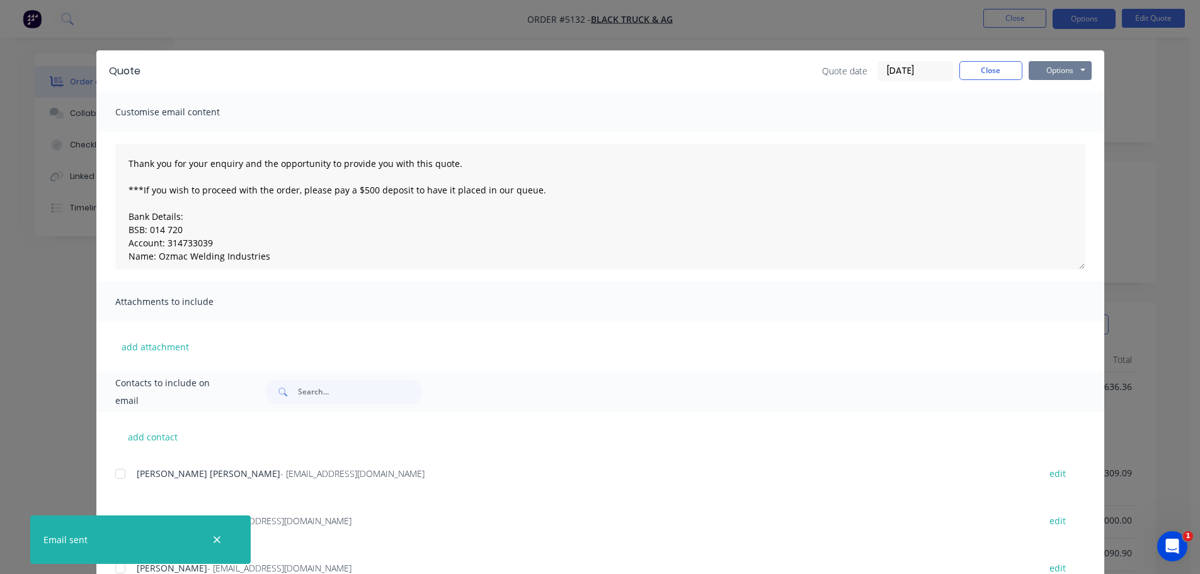
click at [1047, 67] on button "Options" at bounding box center [1059, 70] width 63 height 19
click at [1048, 108] on button "Print" at bounding box center [1068, 113] width 81 height 21
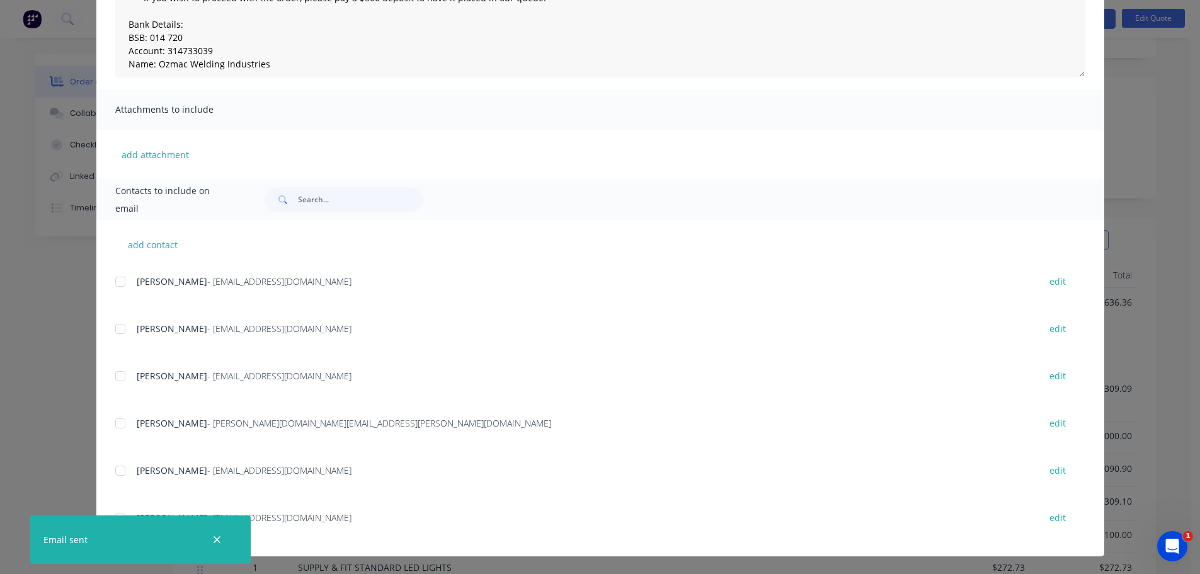
scroll to position [315, 0]
click at [115, 468] on div at bounding box center [120, 470] width 25 height 25
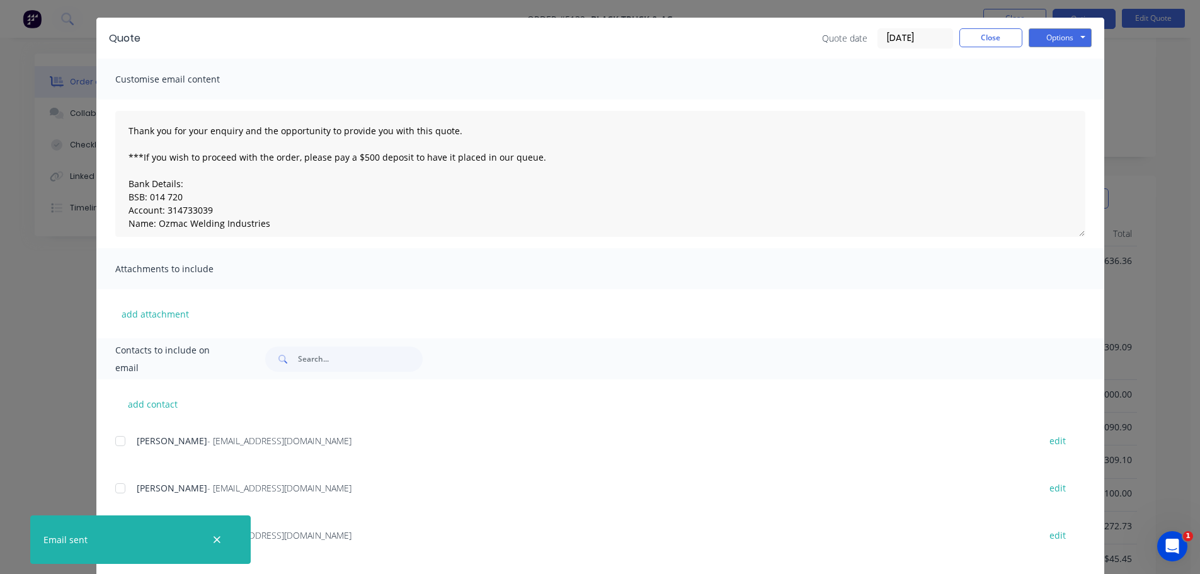
scroll to position [3, 0]
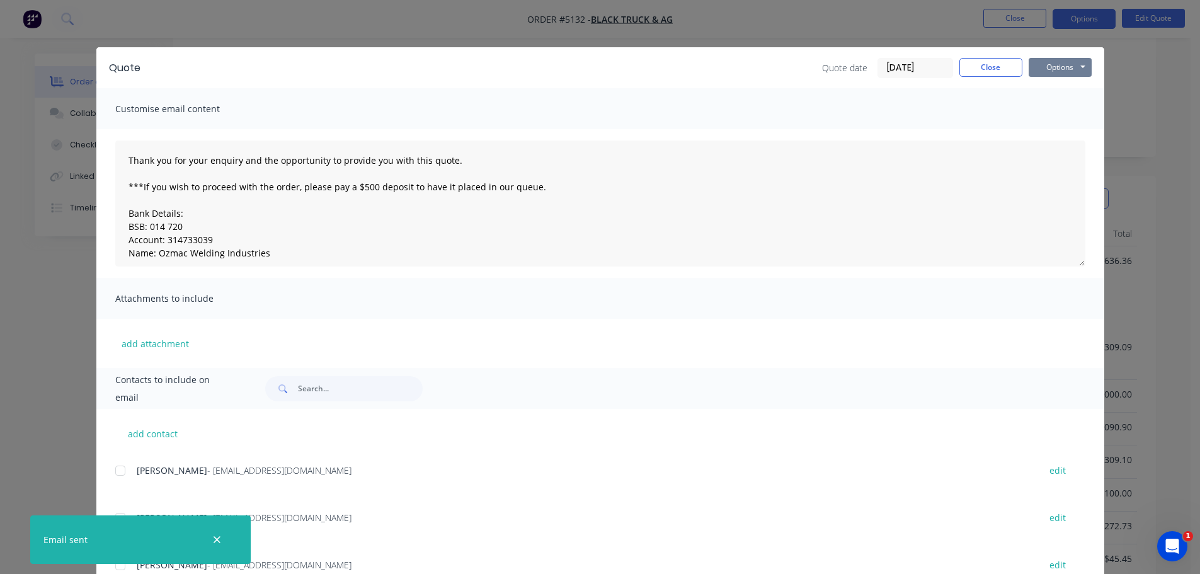
click at [1063, 73] on button "Options" at bounding box center [1059, 67] width 63 height 19
click at [1056, 128] on button "Email" at bounding box center [1068, 131] width 81 height 21
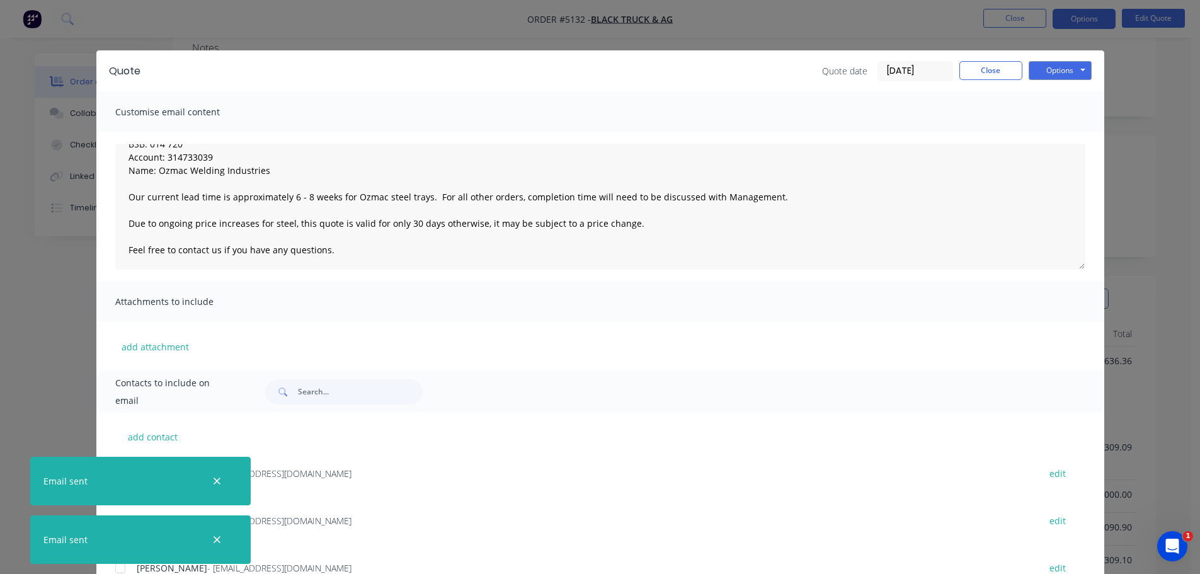
scroll to position [63, 0]
click at [991, 73] on button "Close" at bounding box center [990, 70] width 63 height 19
